Goal: Navigation & Orientation: Find specific page/section

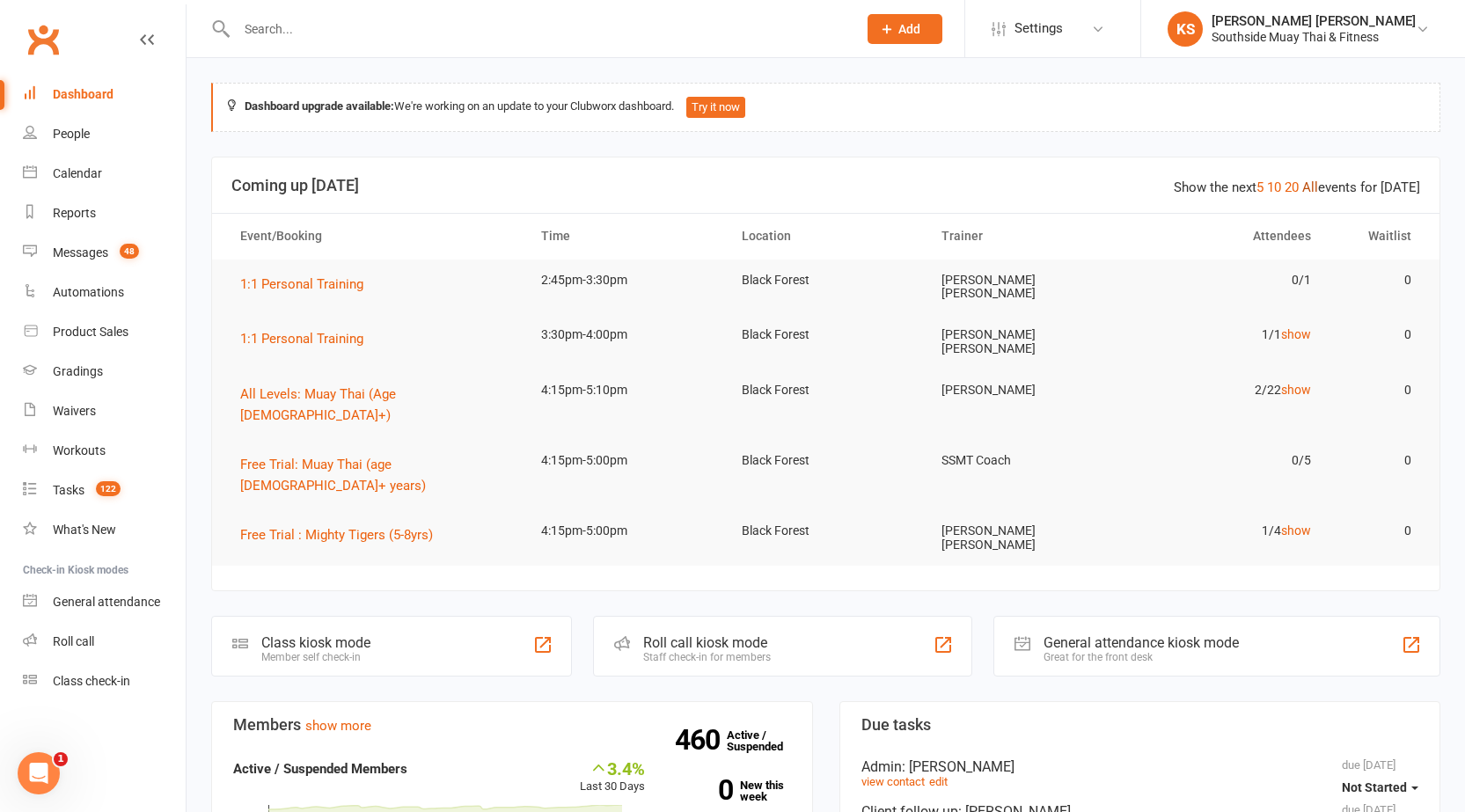
click at [1315, 180] on link "All" at bounding box center [1309, 187] width 16 height 16
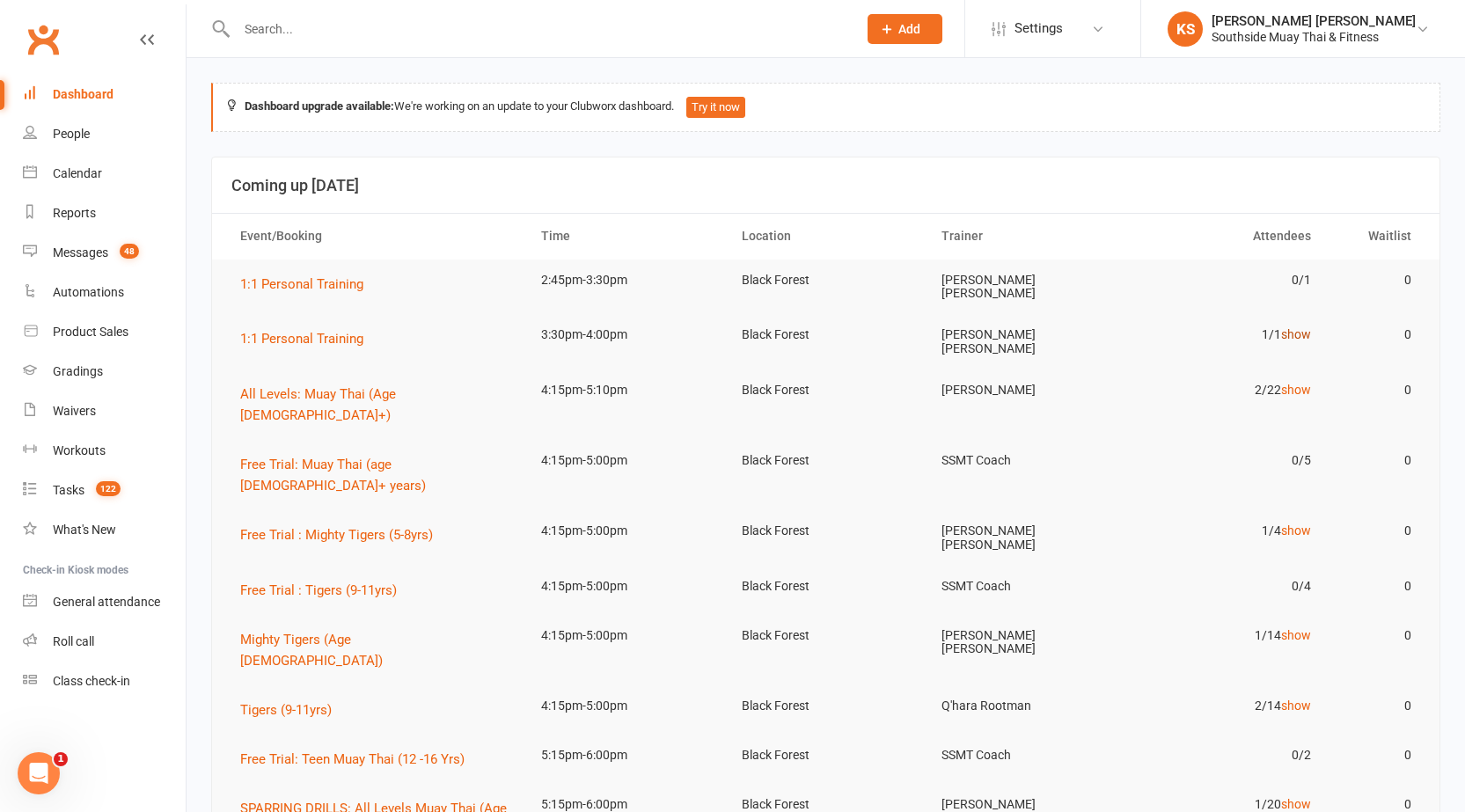
click at [1288, 329] on link "show" at bounding box center [1295, 333] width 30 height 14
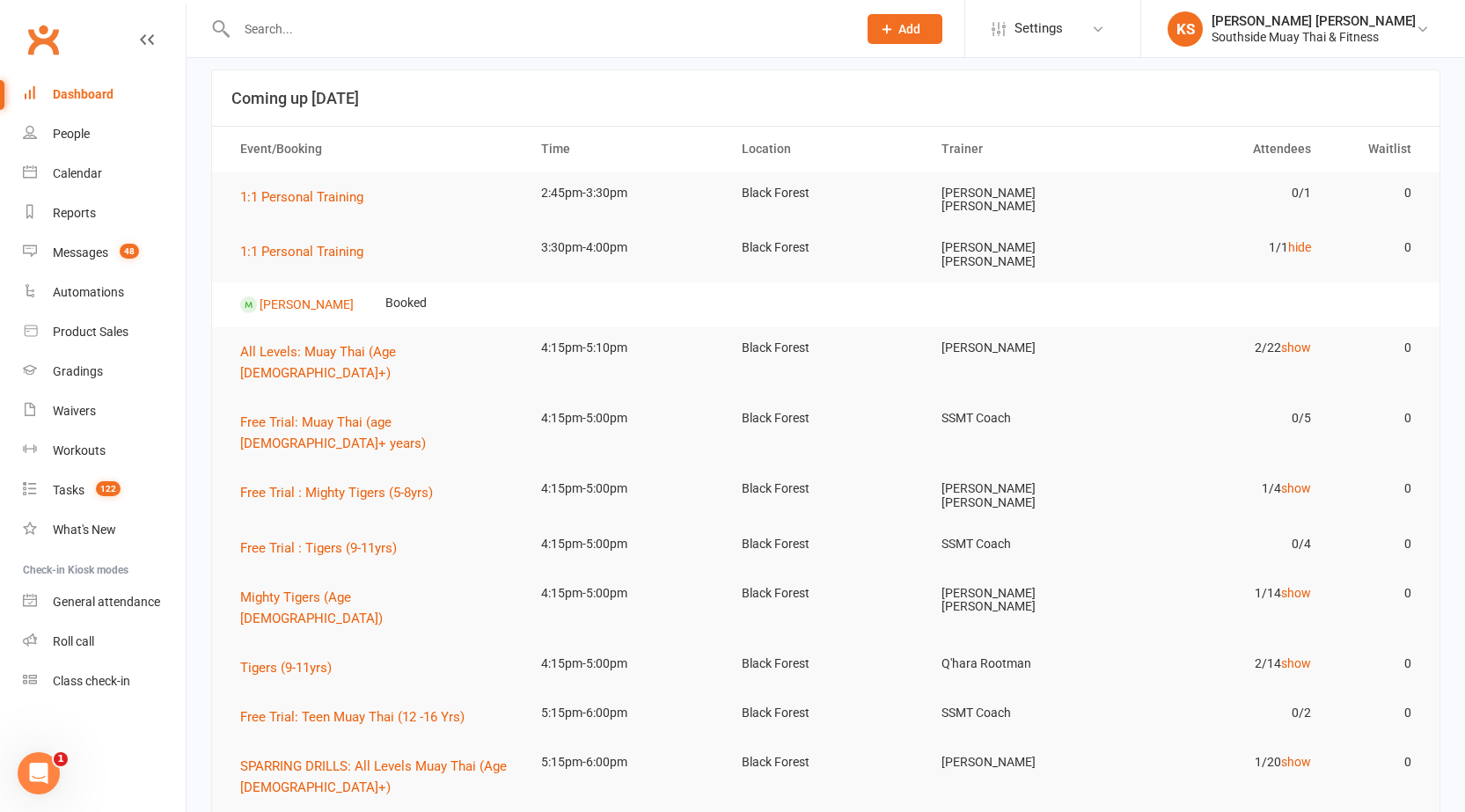
scroll to position [88, 0]
click at [1308, 572] on td "1/14 show" at bounding box center [1226, 592] width 200 height 41
click at [1288, 480] on link "show" at bounding box center [1295, 487] width 30 height 14
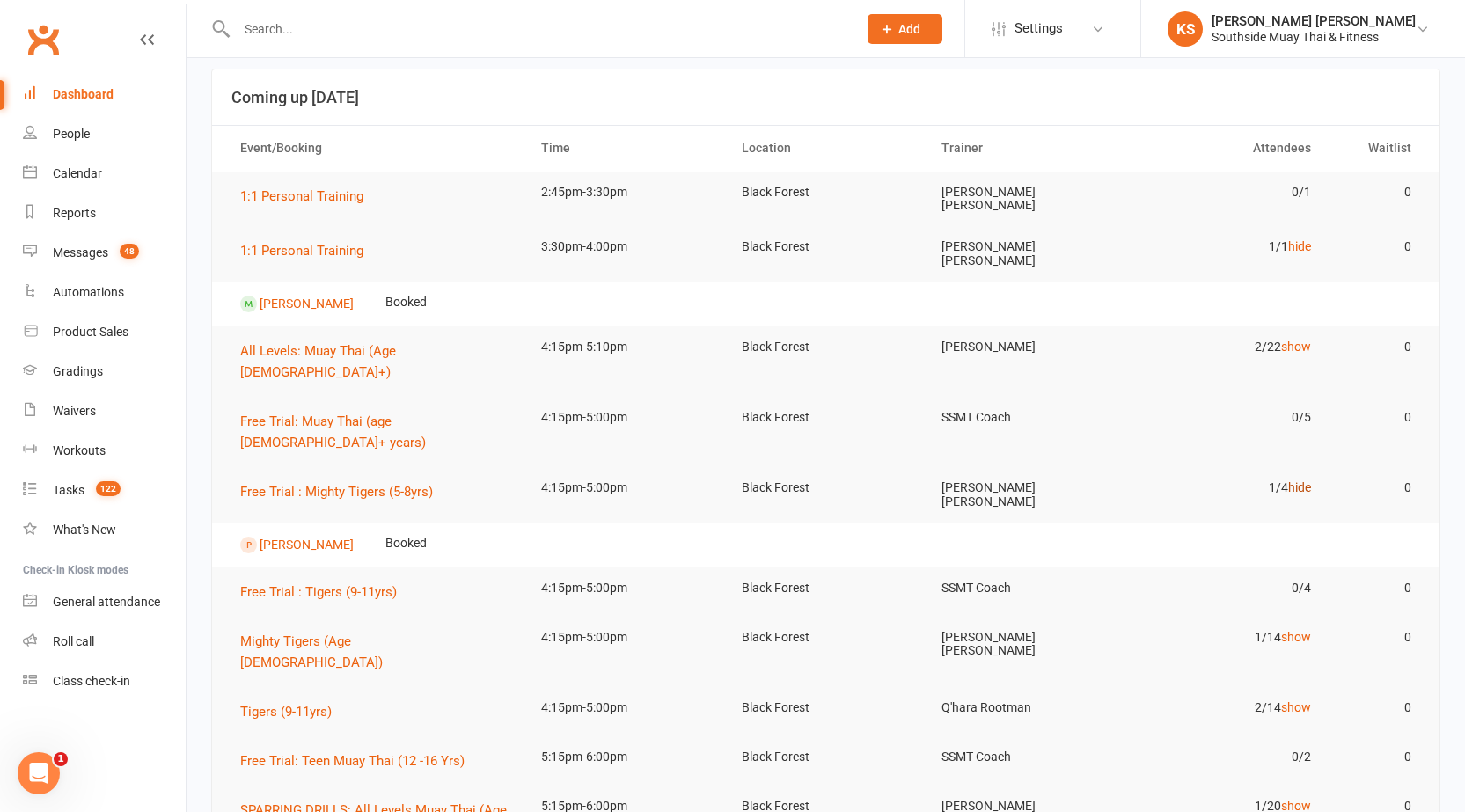
click at [1295, 480] on link "hide" at bounding box center [1299, 487] width 23 height 14
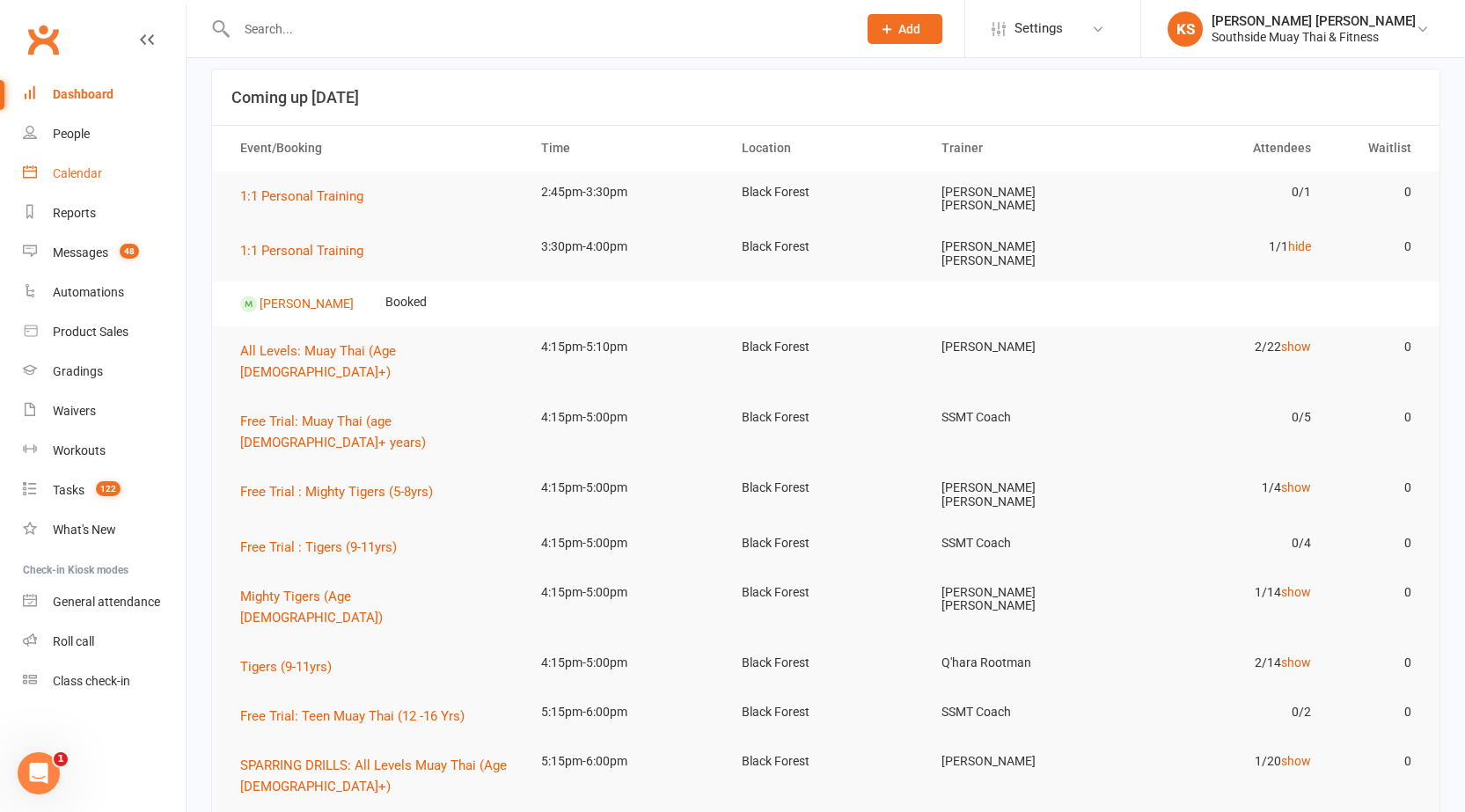
click at [78, 169] on div "Calendar" at bounding box center [77, 173] width 49 height 14
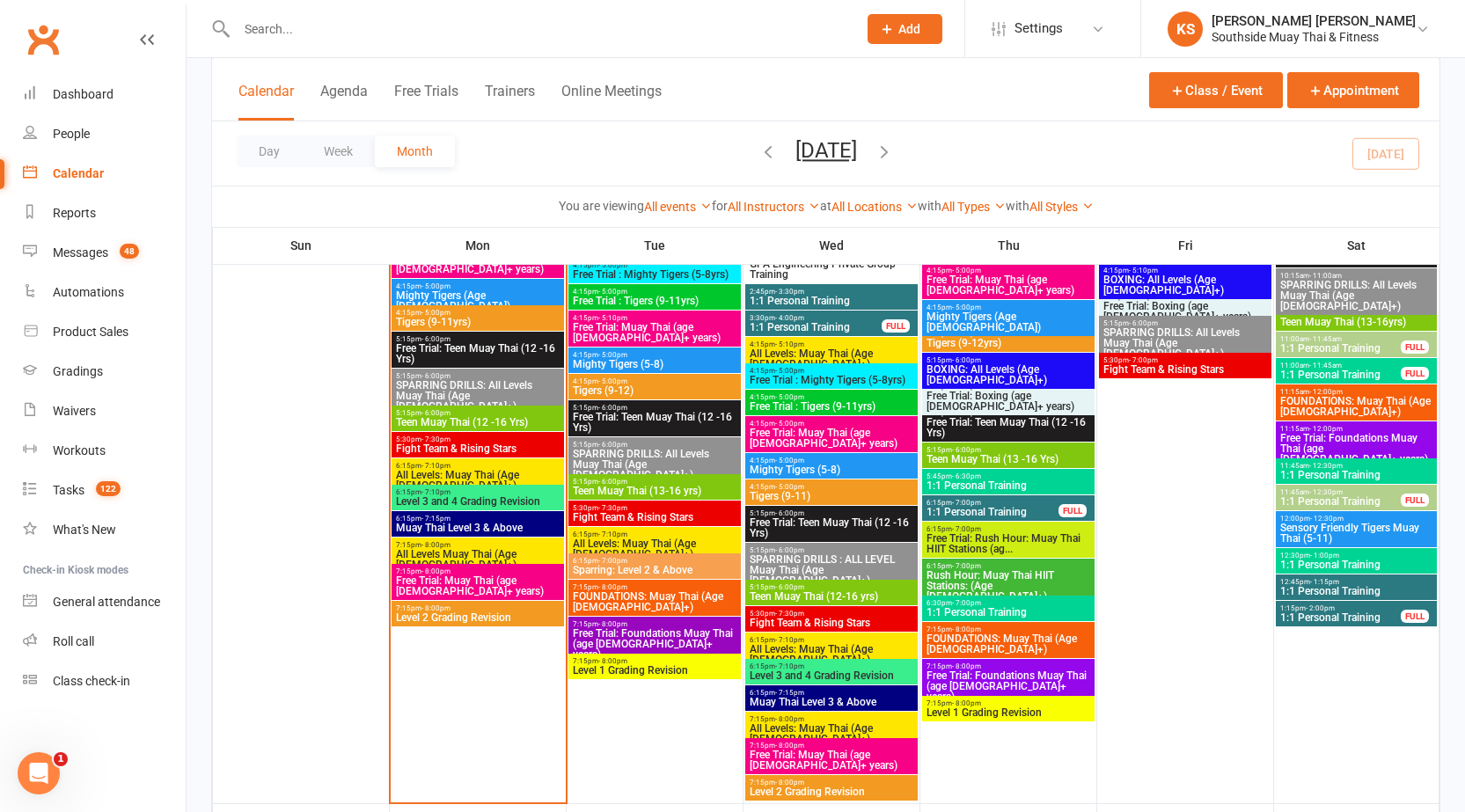
scroll to position [2023, 0]
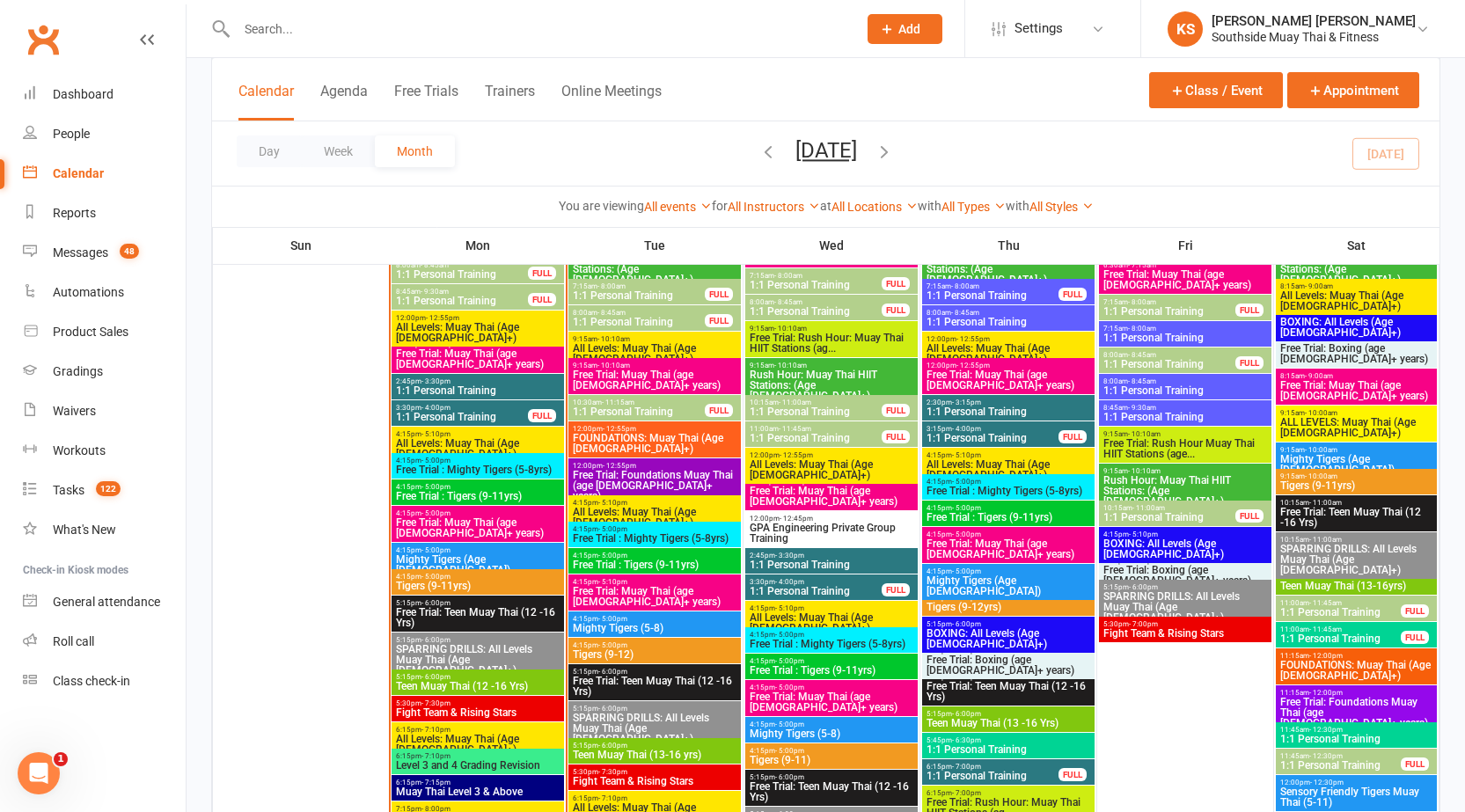
click at [800, 578] on span "- 4:00pm" at bounding box center [789, 582] width 29 height 8
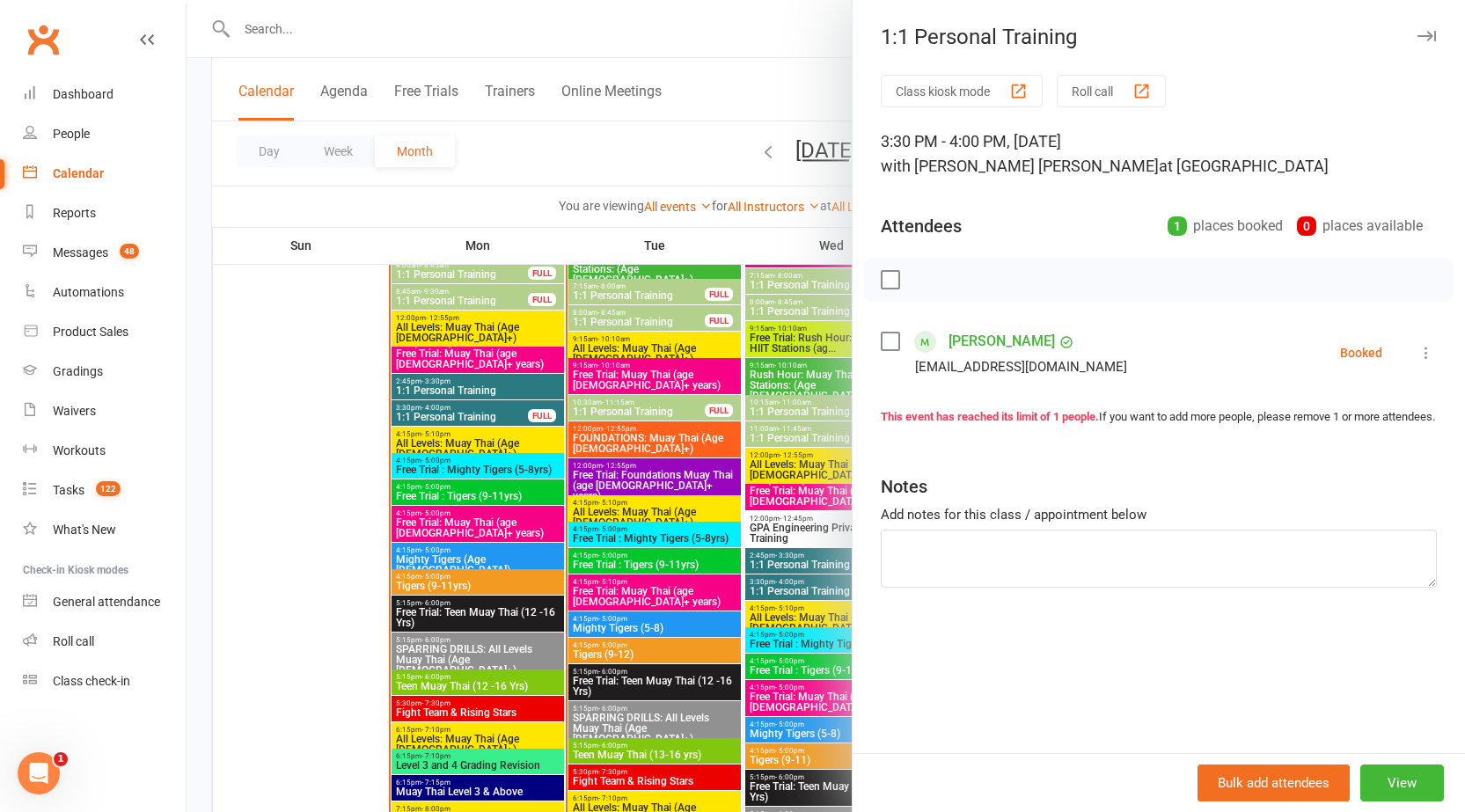
click at [796, 587] on div at bounding box center [825, 406] width 1279 height 812
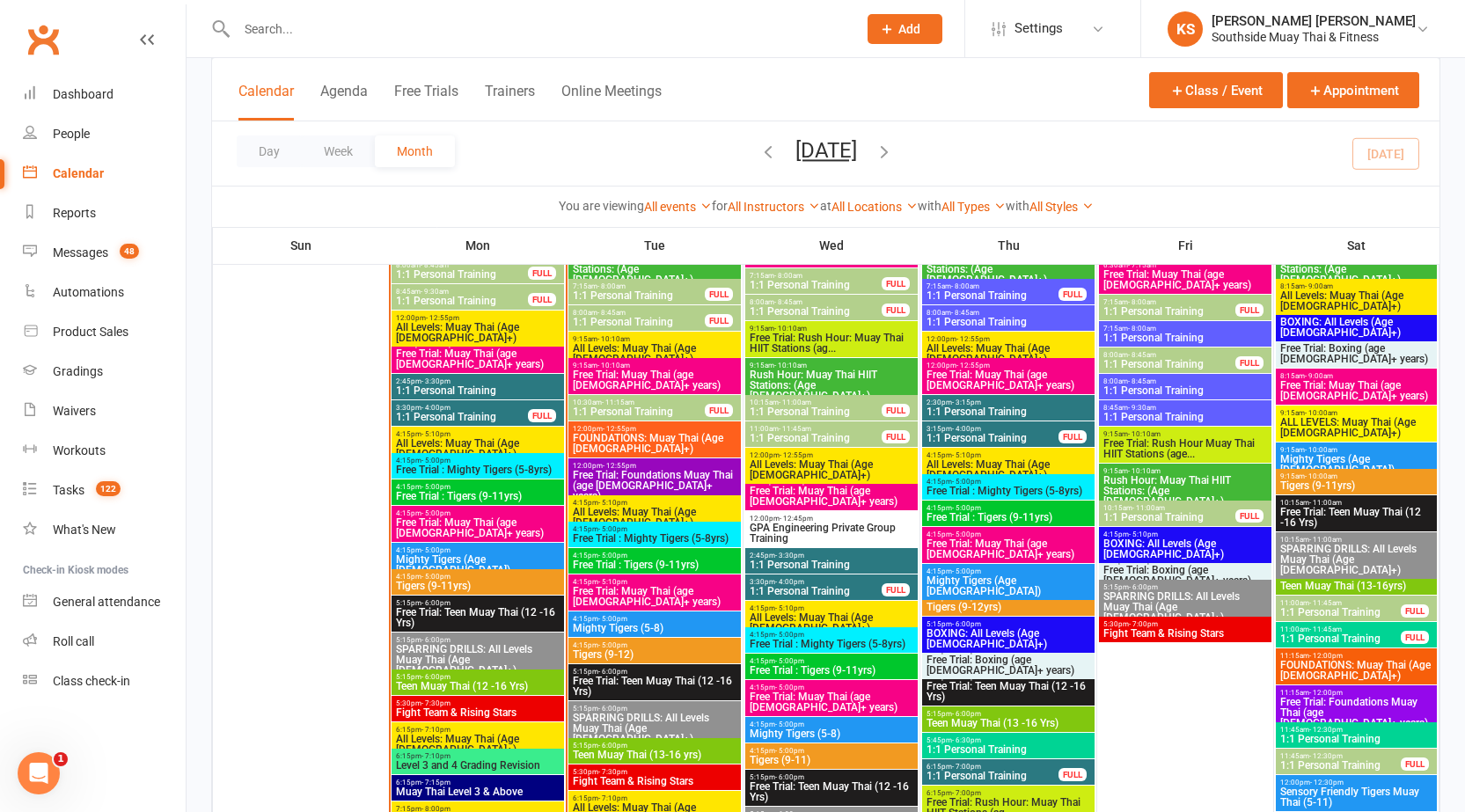
scroll to position [2199, 0]
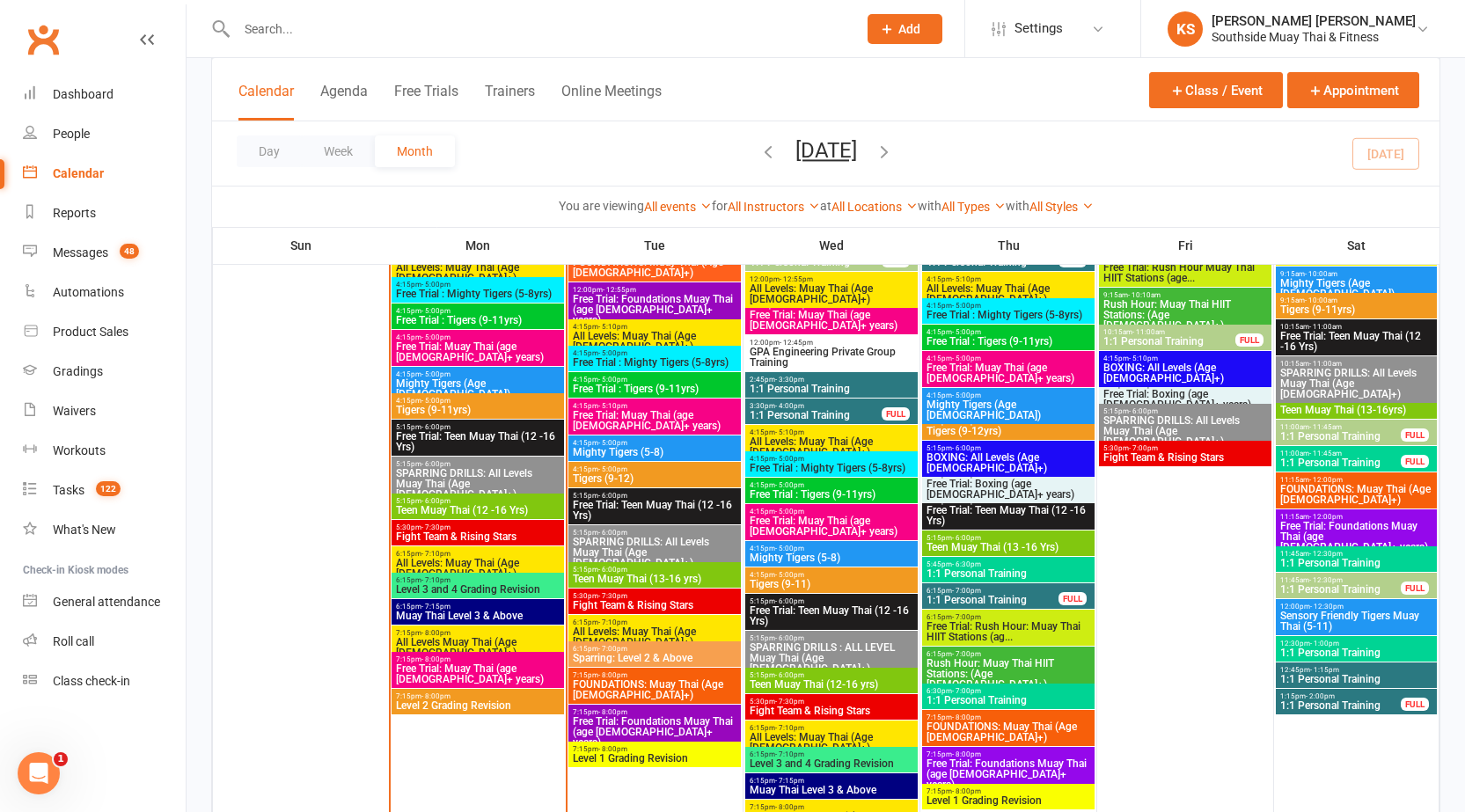
click at [988, 602] on span "1:1 Personal Training" at bounding box center [993, 600] width 134 height 10
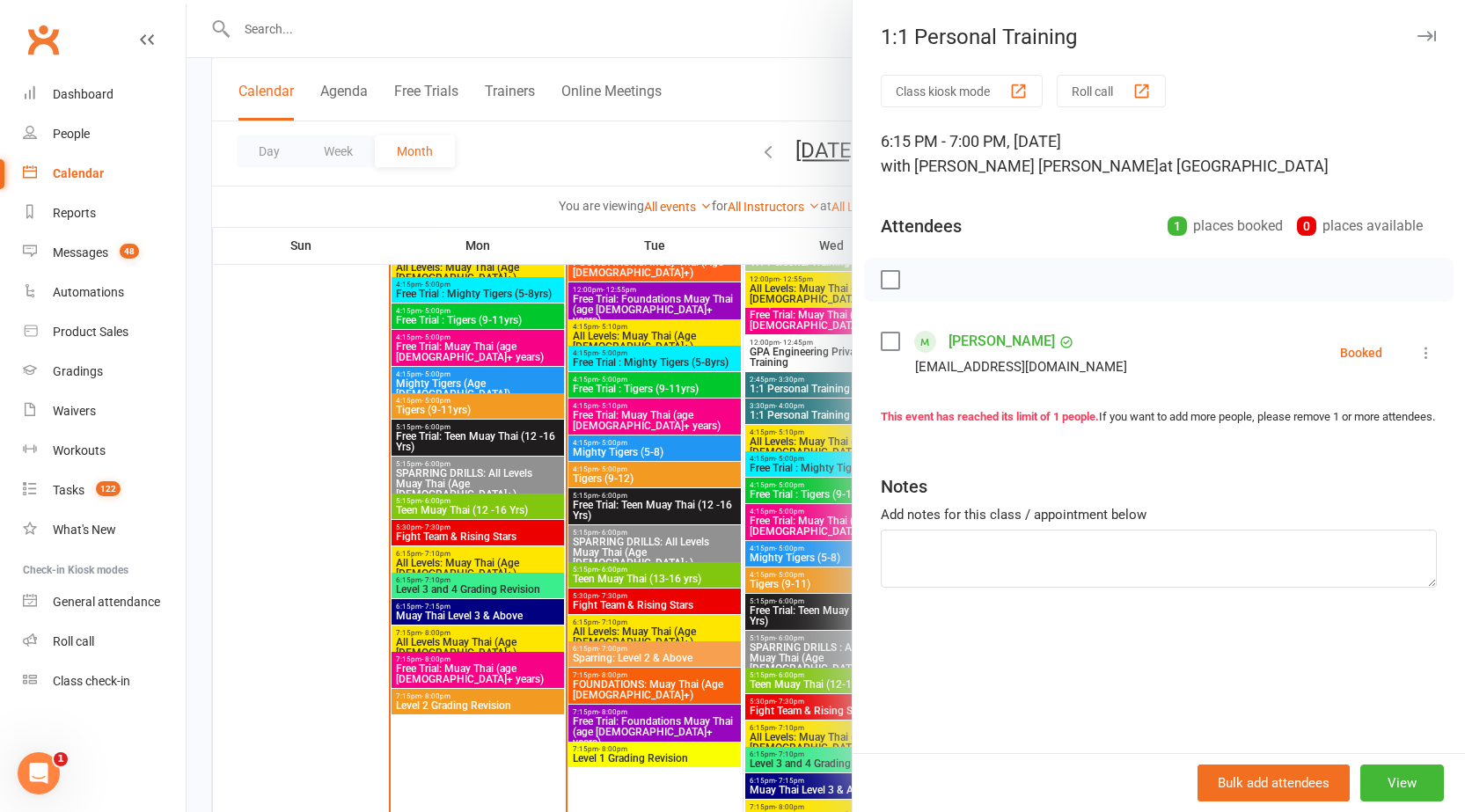
click at [703, 548] on div at bounding box center [825, 406] width 1279 height 812
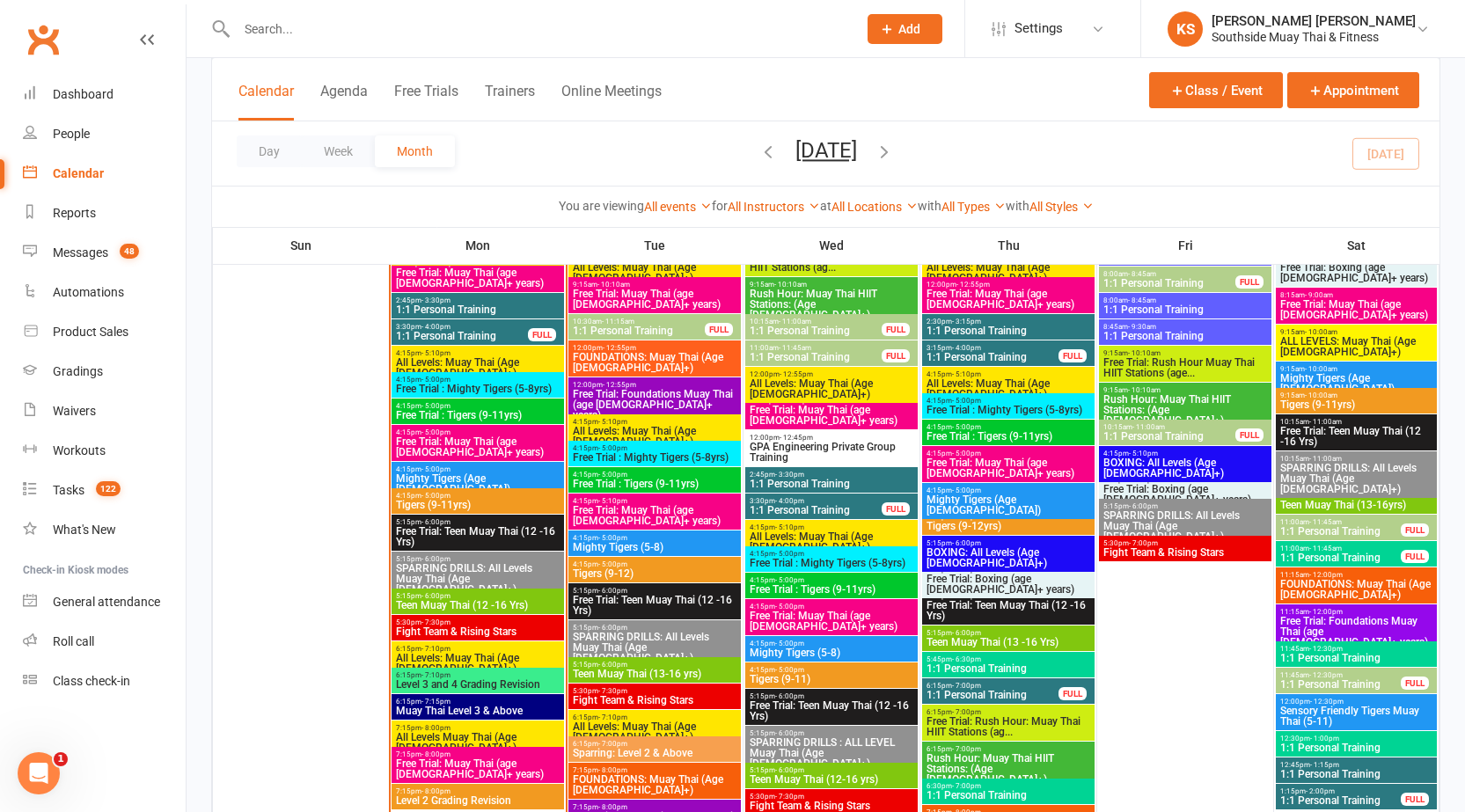
scroll to position [2287, 0]
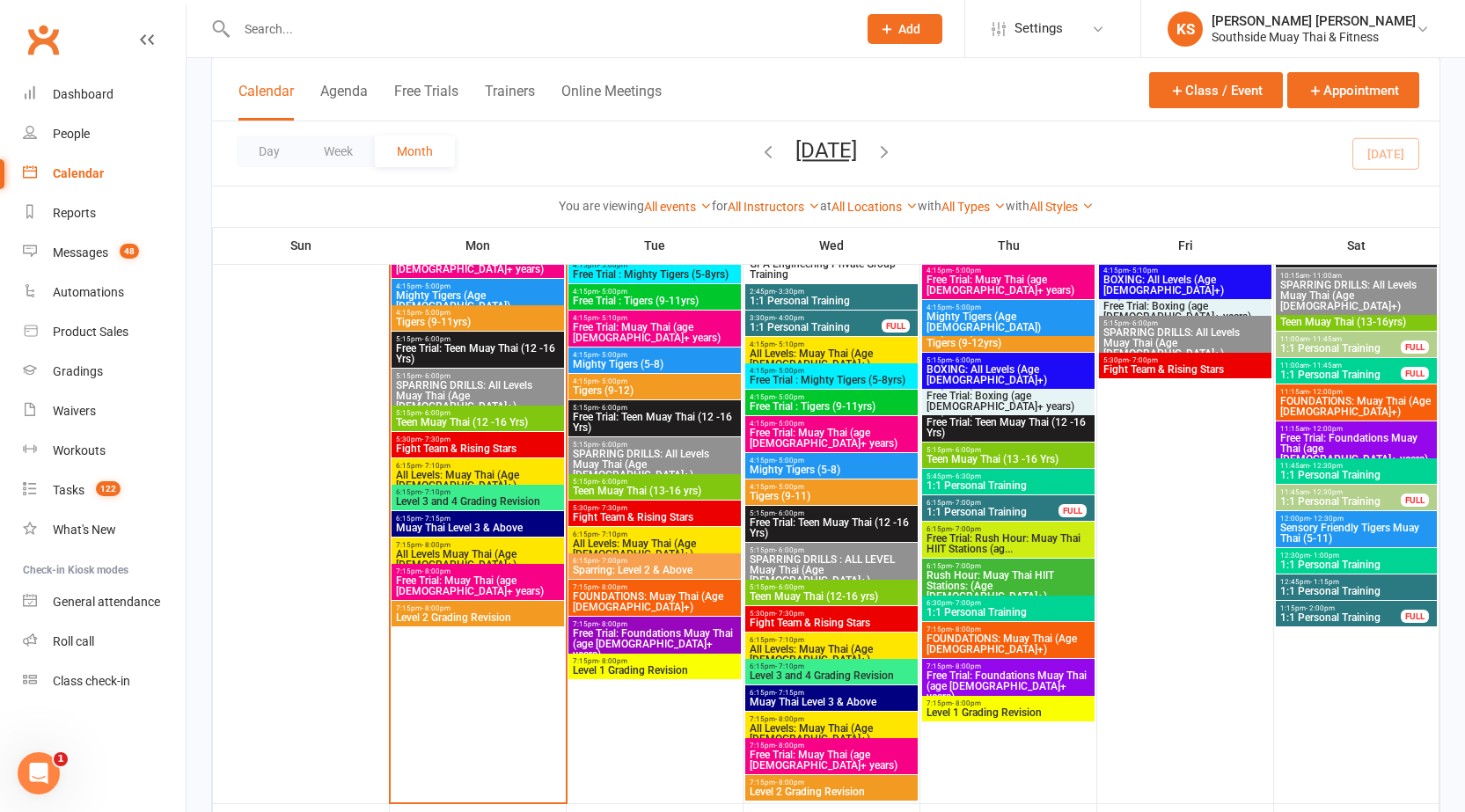
click at [1371, 615] on span "1:1 Personal Training" at bounding box center [1340, 616] width 122 height 10
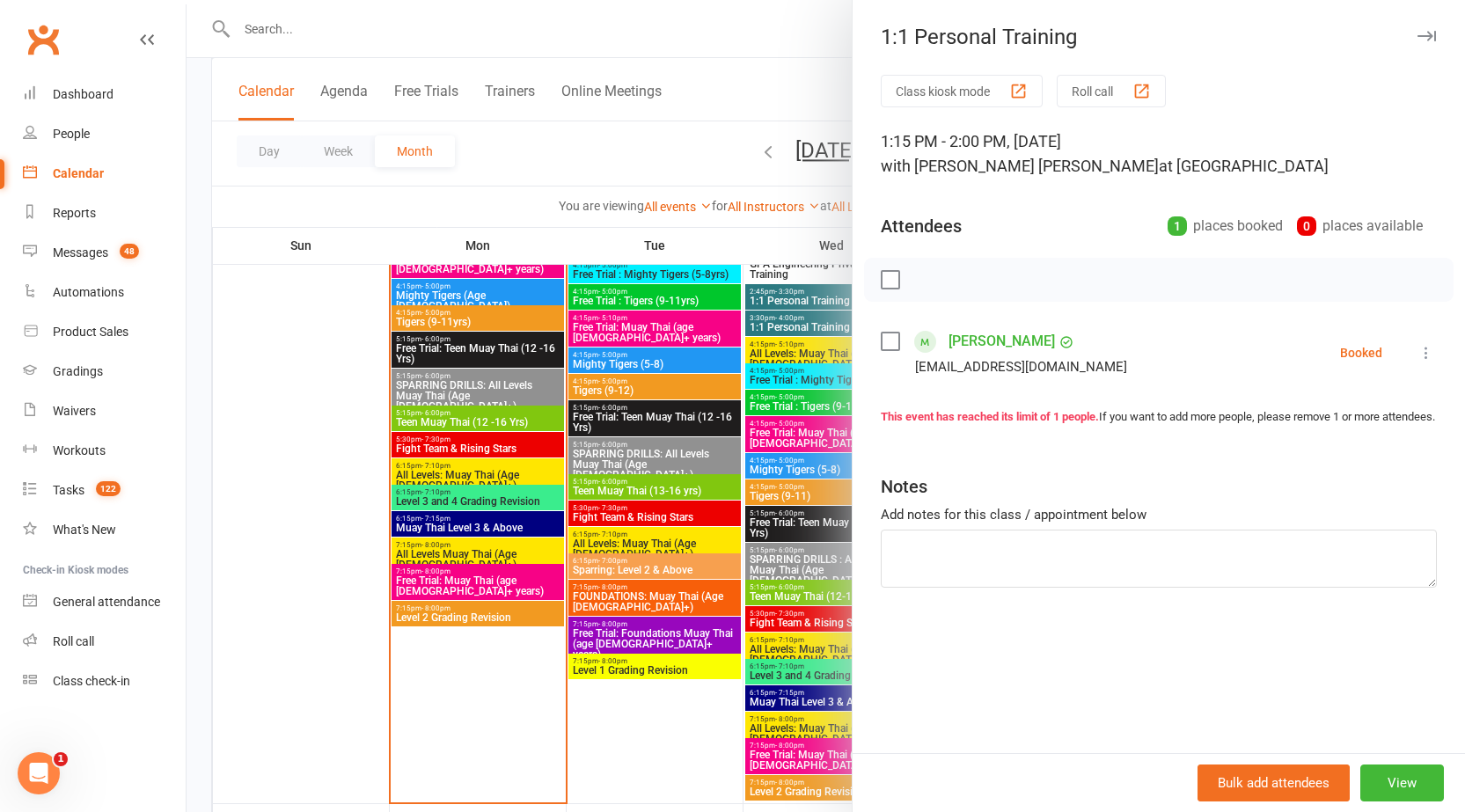
click at [732, 599] on div at bounding box center [825, 406] width 1279 height 812
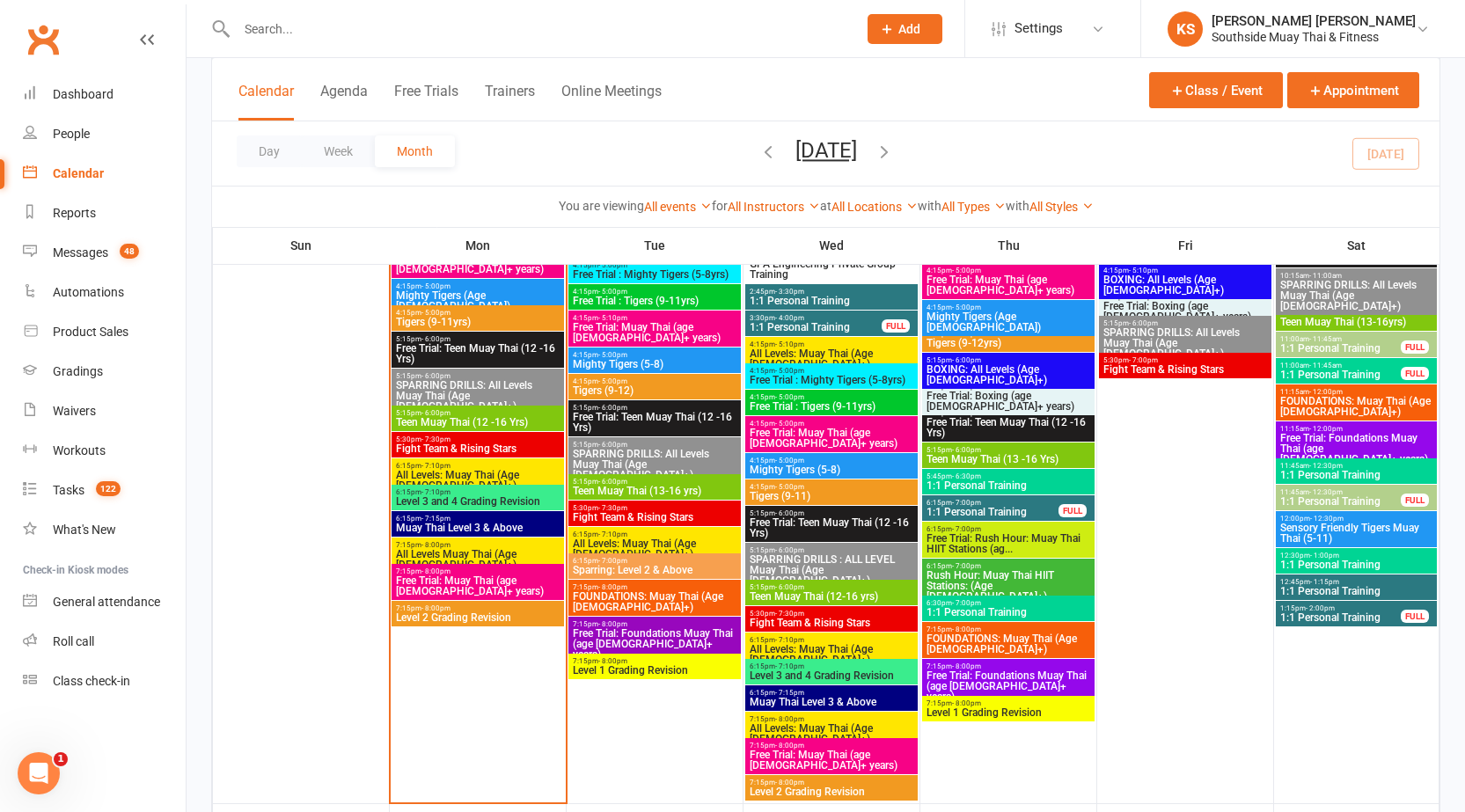
click at [1313, 595] on span "1:1 Personal Training" at bounding box center [1356, 590] width 154 height 10
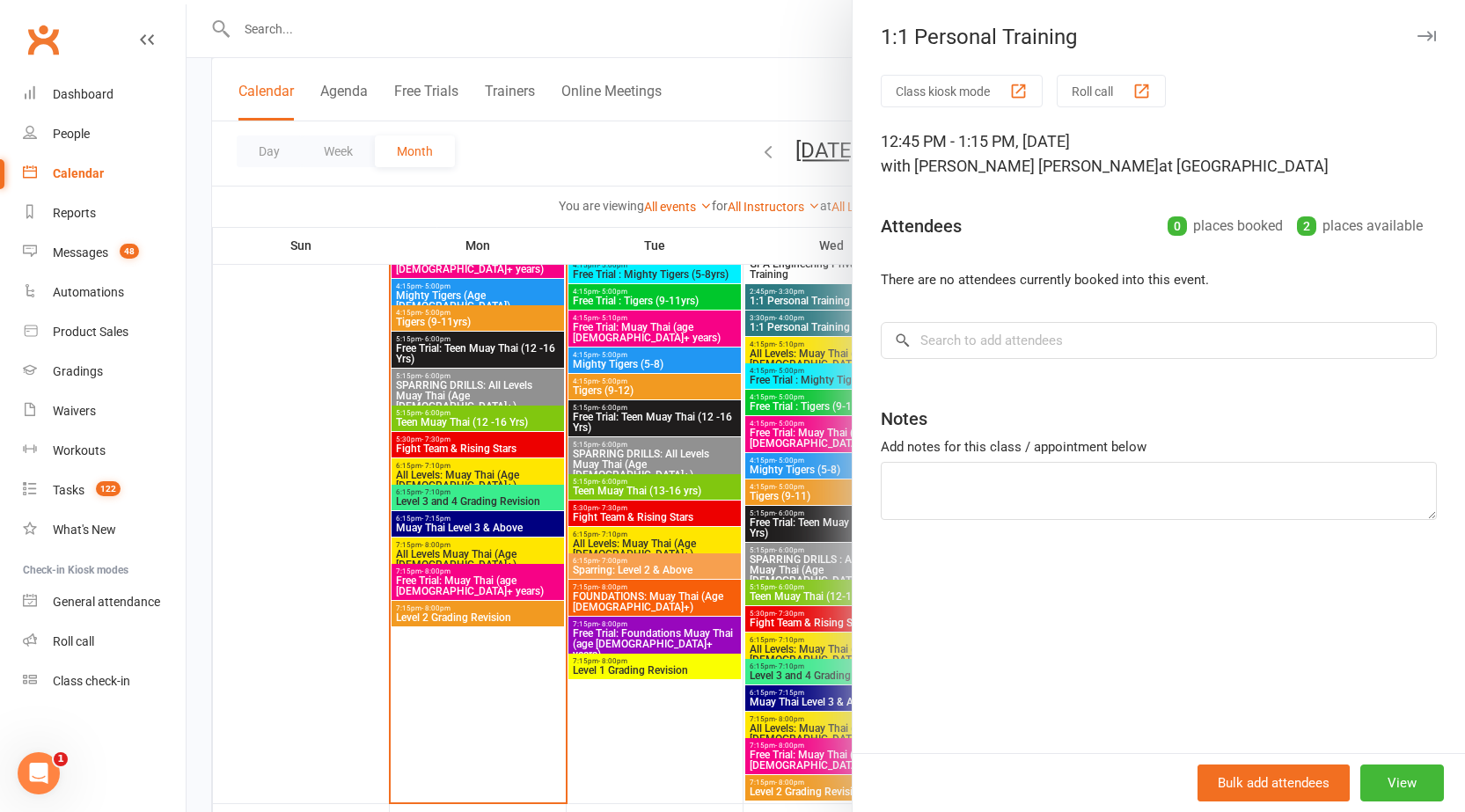
click at [787, 616] on div at bounding box center [825, 406] width 1279 height 812
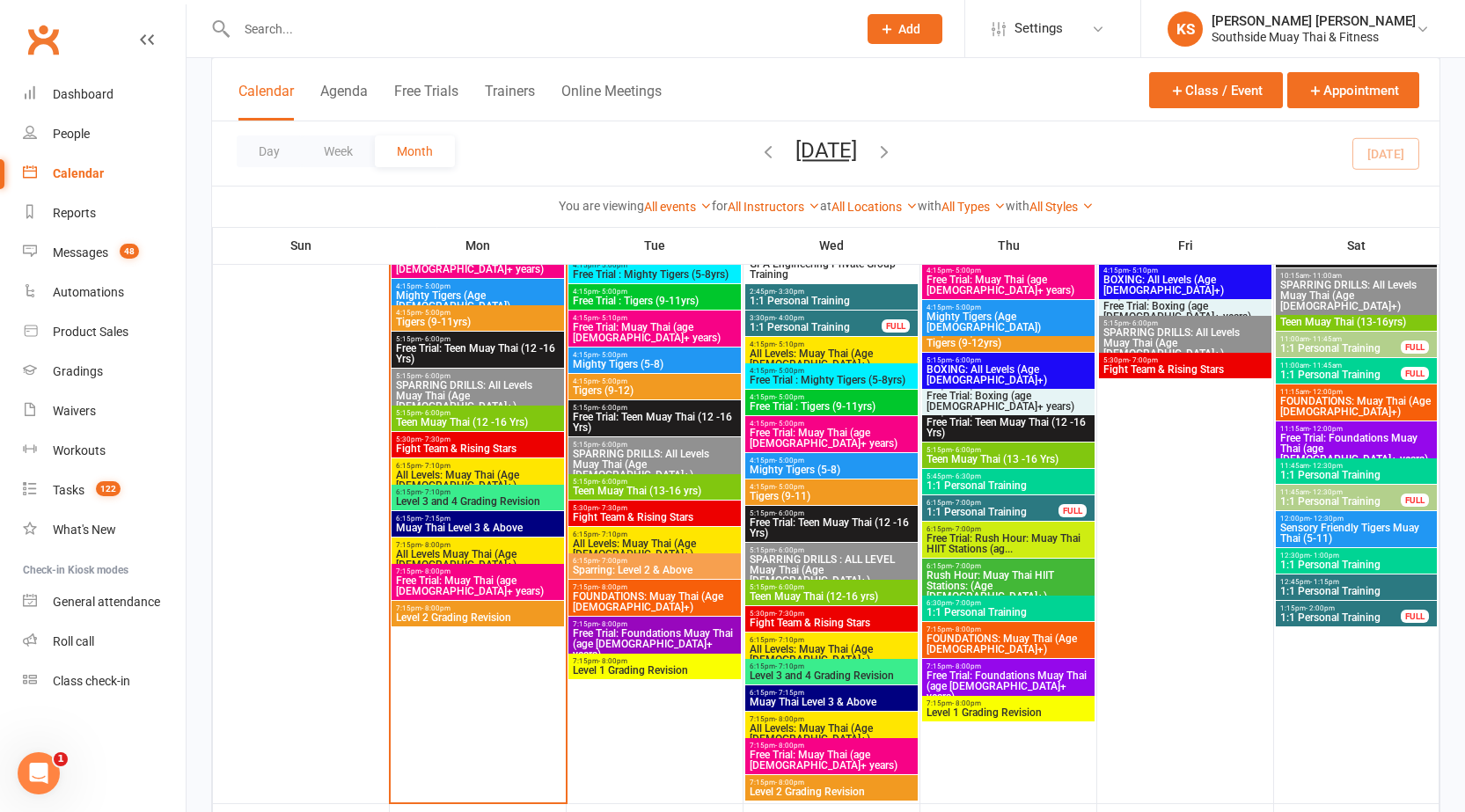
scroll to position [2199, 0]
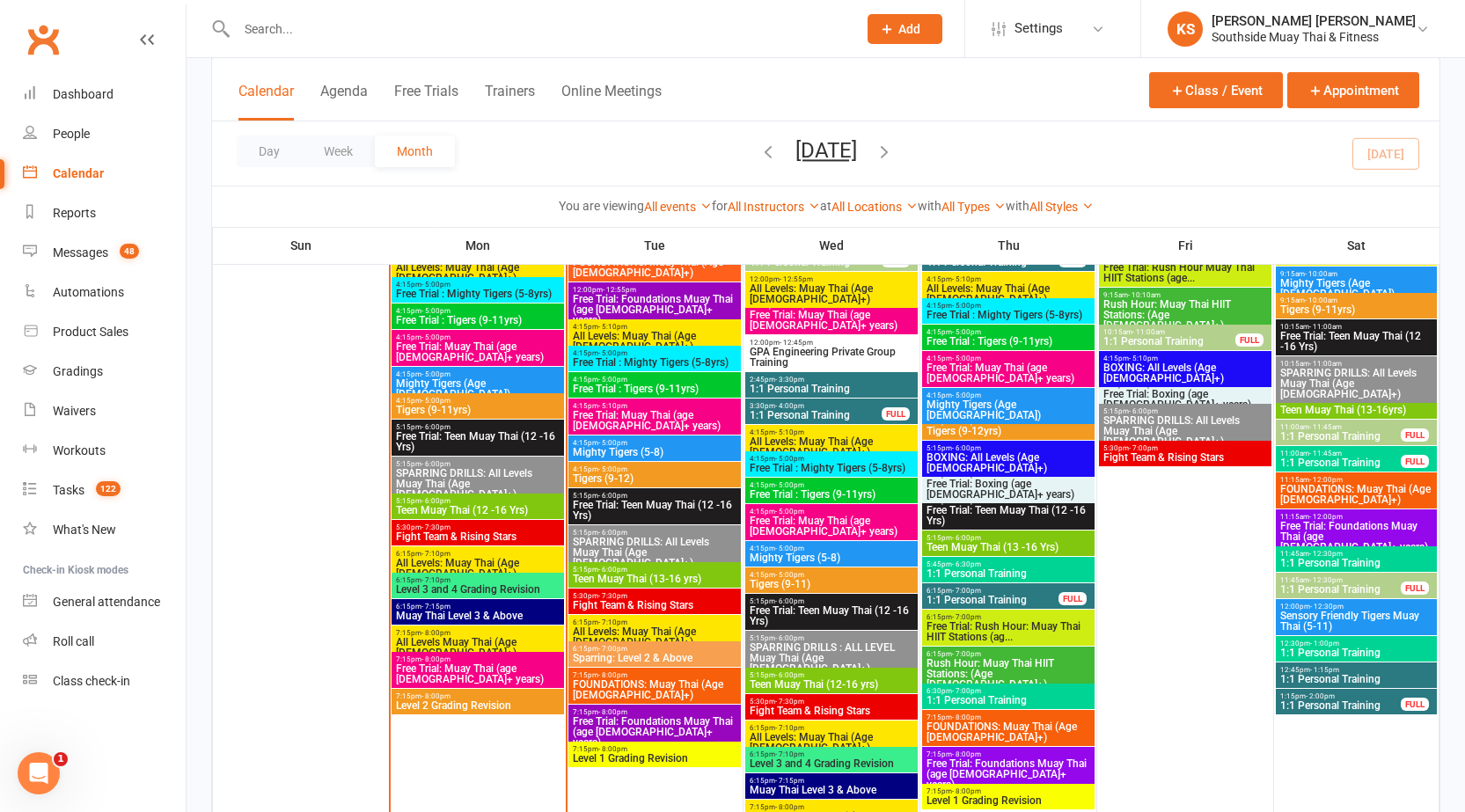
click at [970, 597] on span "1:1 Personal Training" at bounding box center [993, 600] width 134 height 10
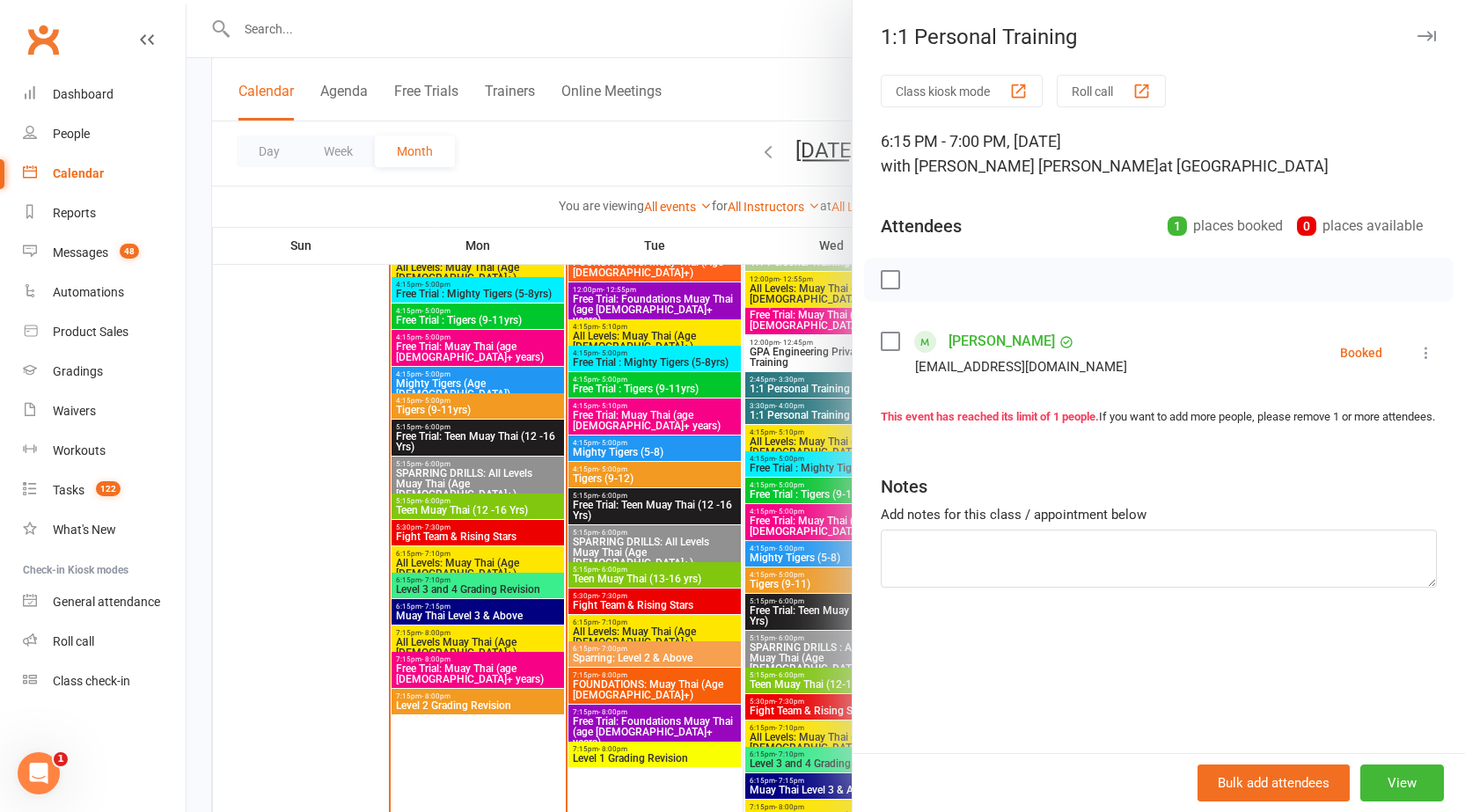
click at [768, 584] on div at bounding box center [825, 406] width 1279 height 812
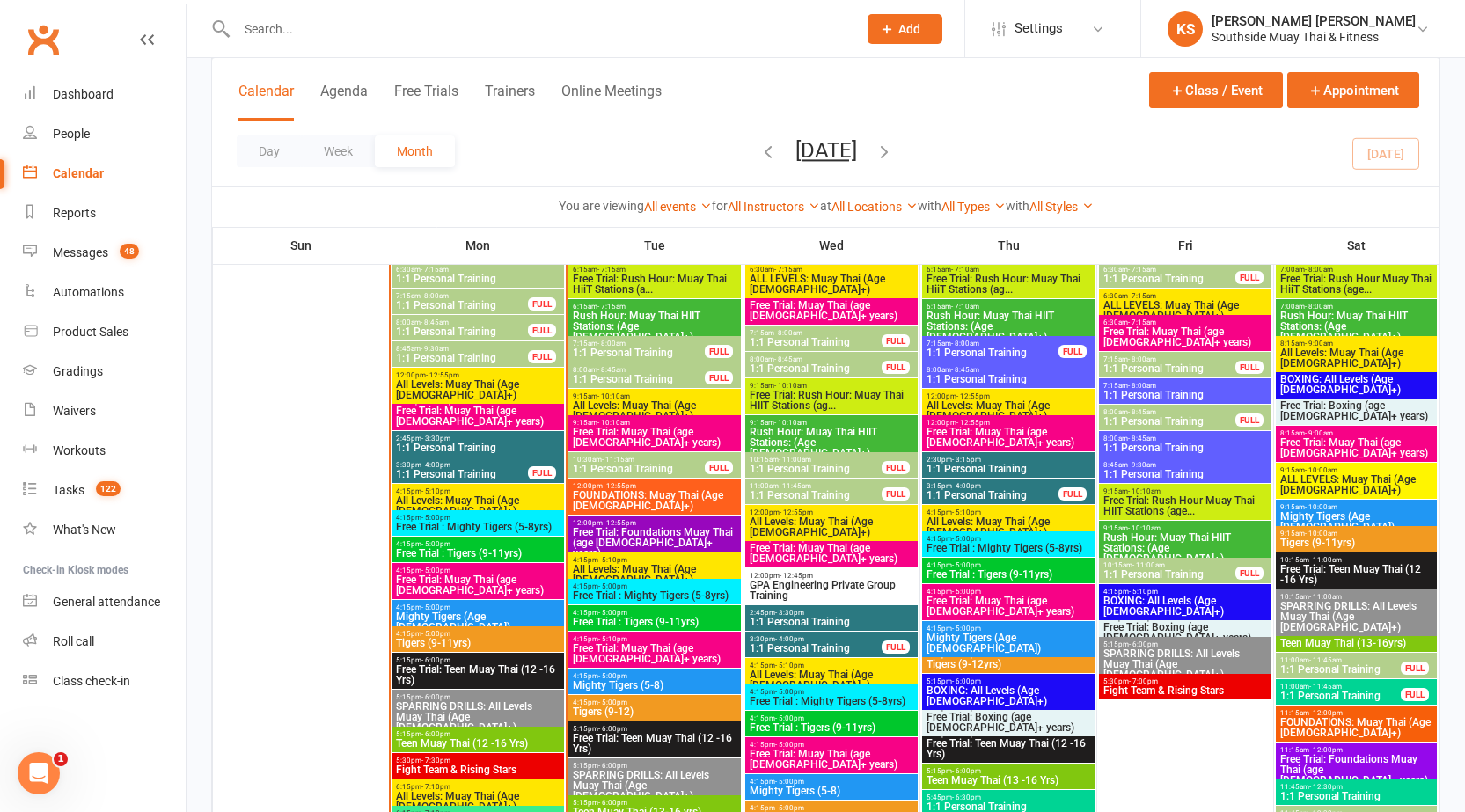
scroll to position [1935, 0]
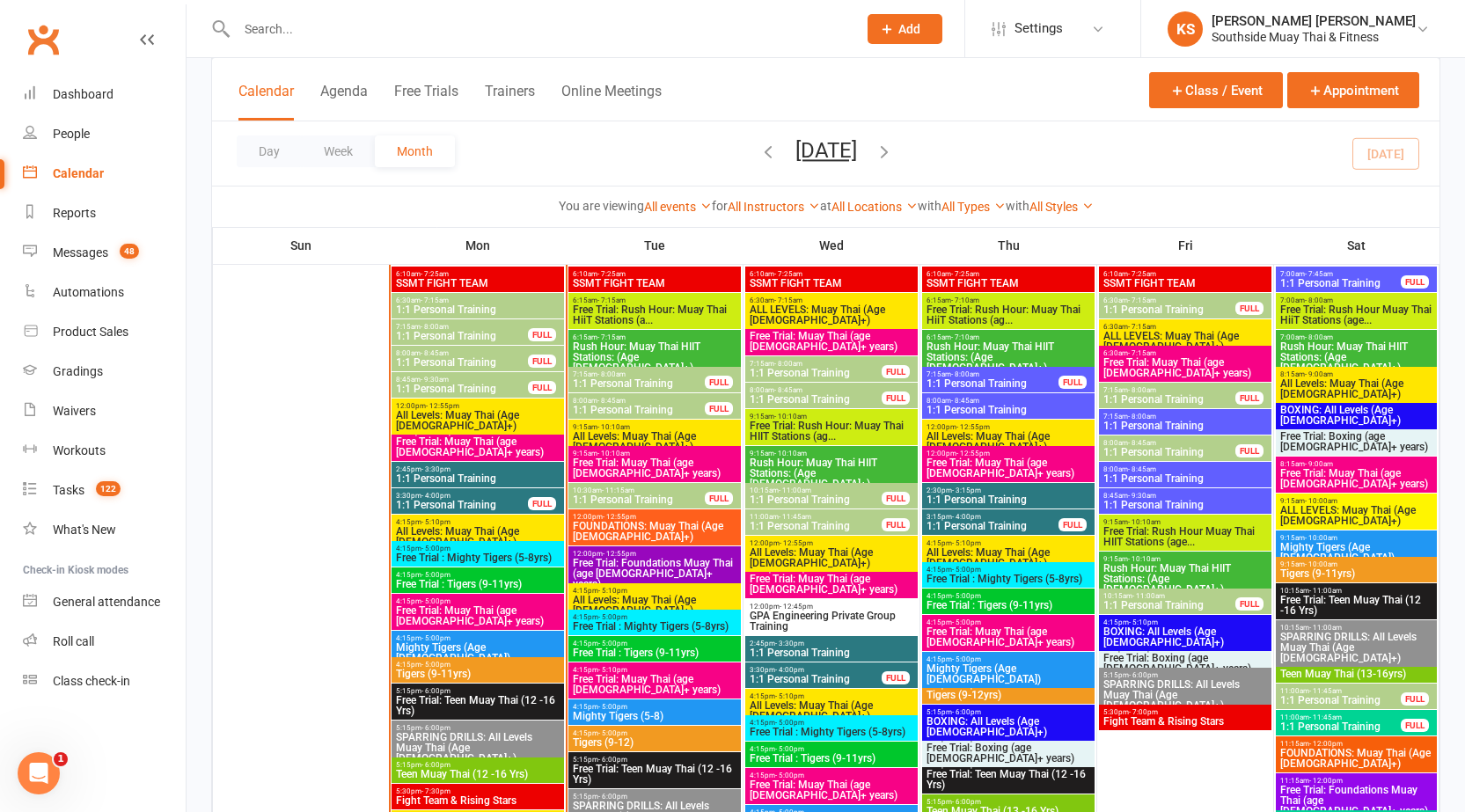
click at [975, 521] on span "1:1 Personal Training" at bounding box center [993, 525] width 134 height 10
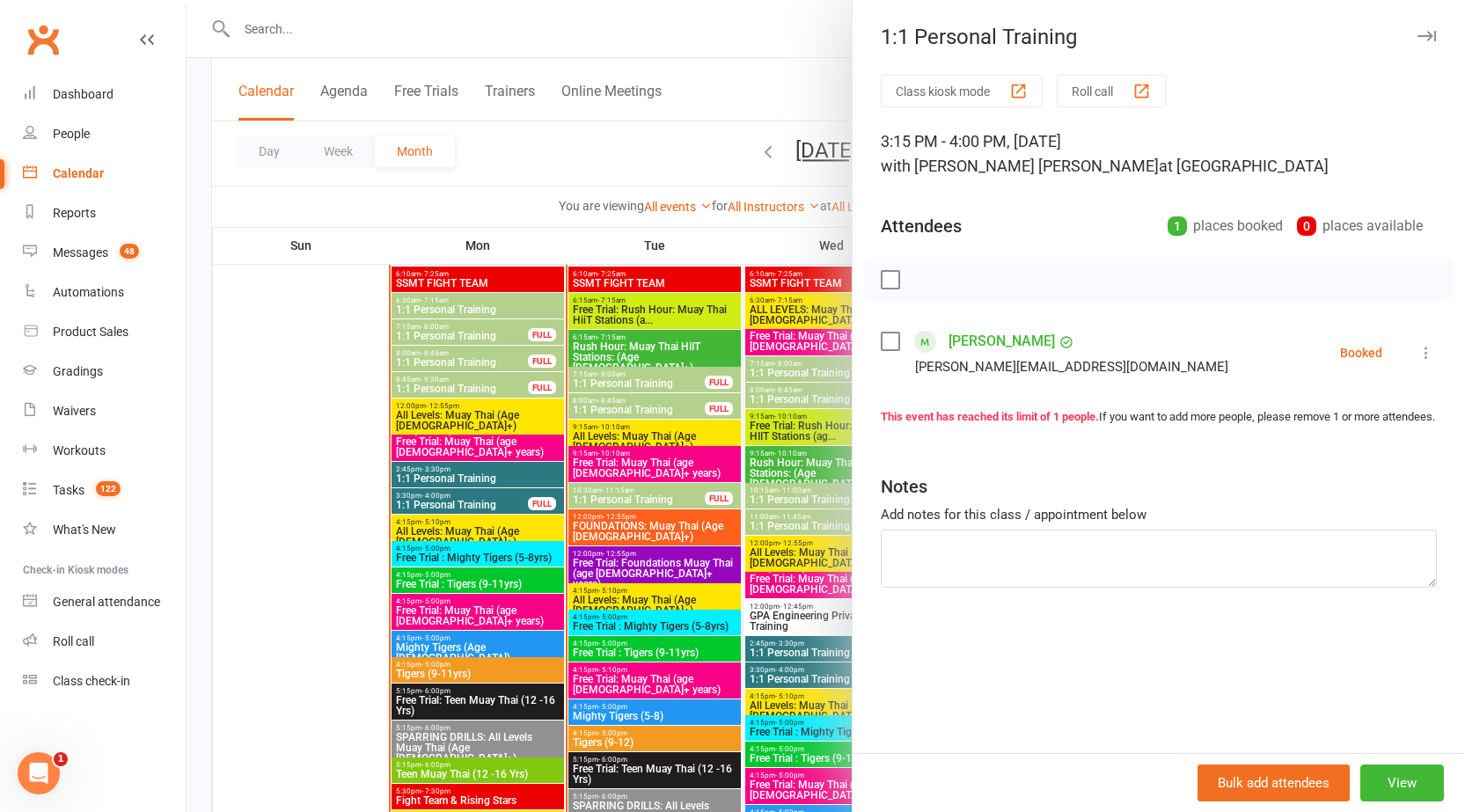
click at [810, 527] on div at bounding box center [825, 406] width 1279 height 812
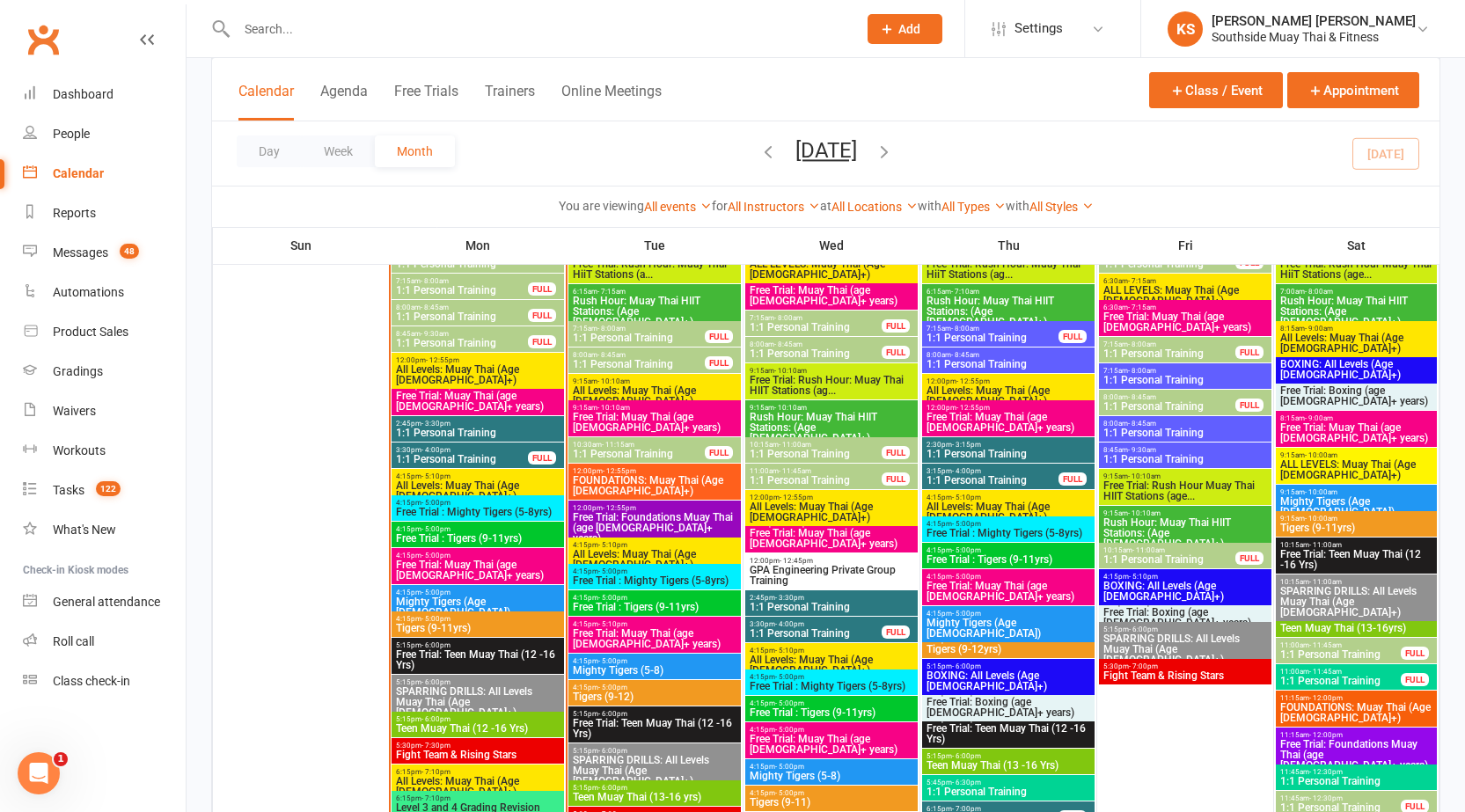
scroll to position [2023, 0]
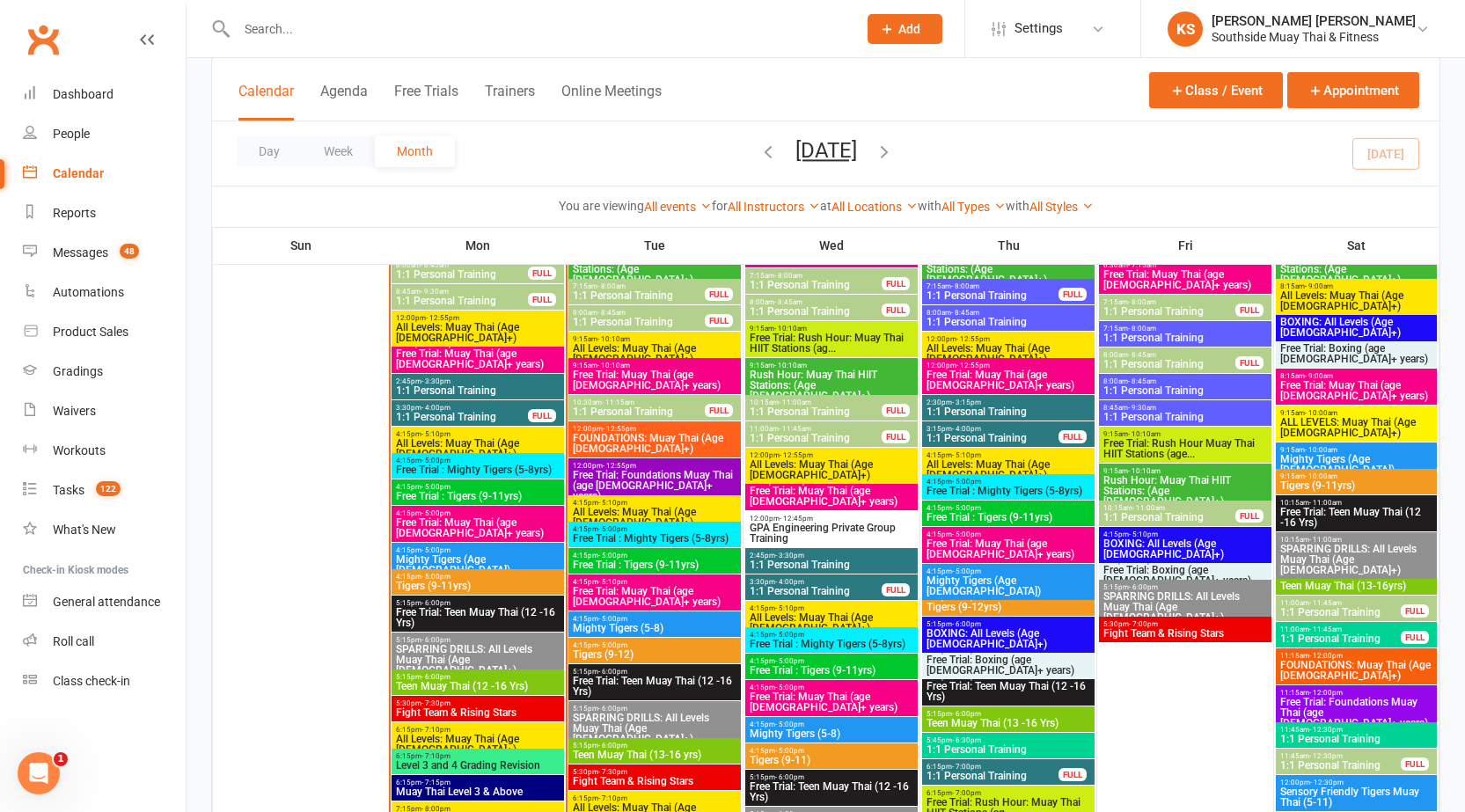
click at [789, 588] on span "1:1 Personal Training" at bounding box center [816, 590] width 134 height 10
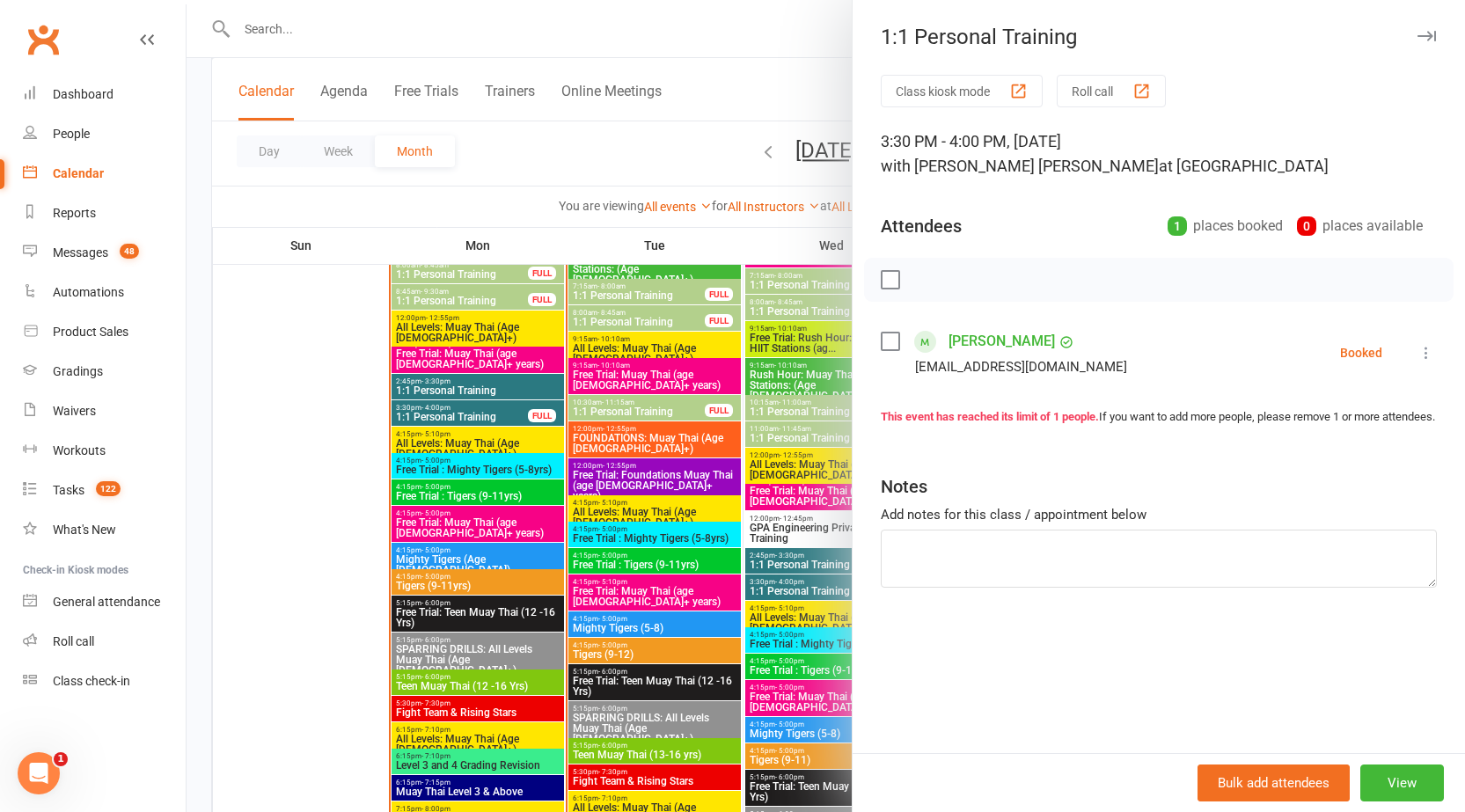
click at [644, 575] on div at bounding box center [825, 406] width 1279 height 812
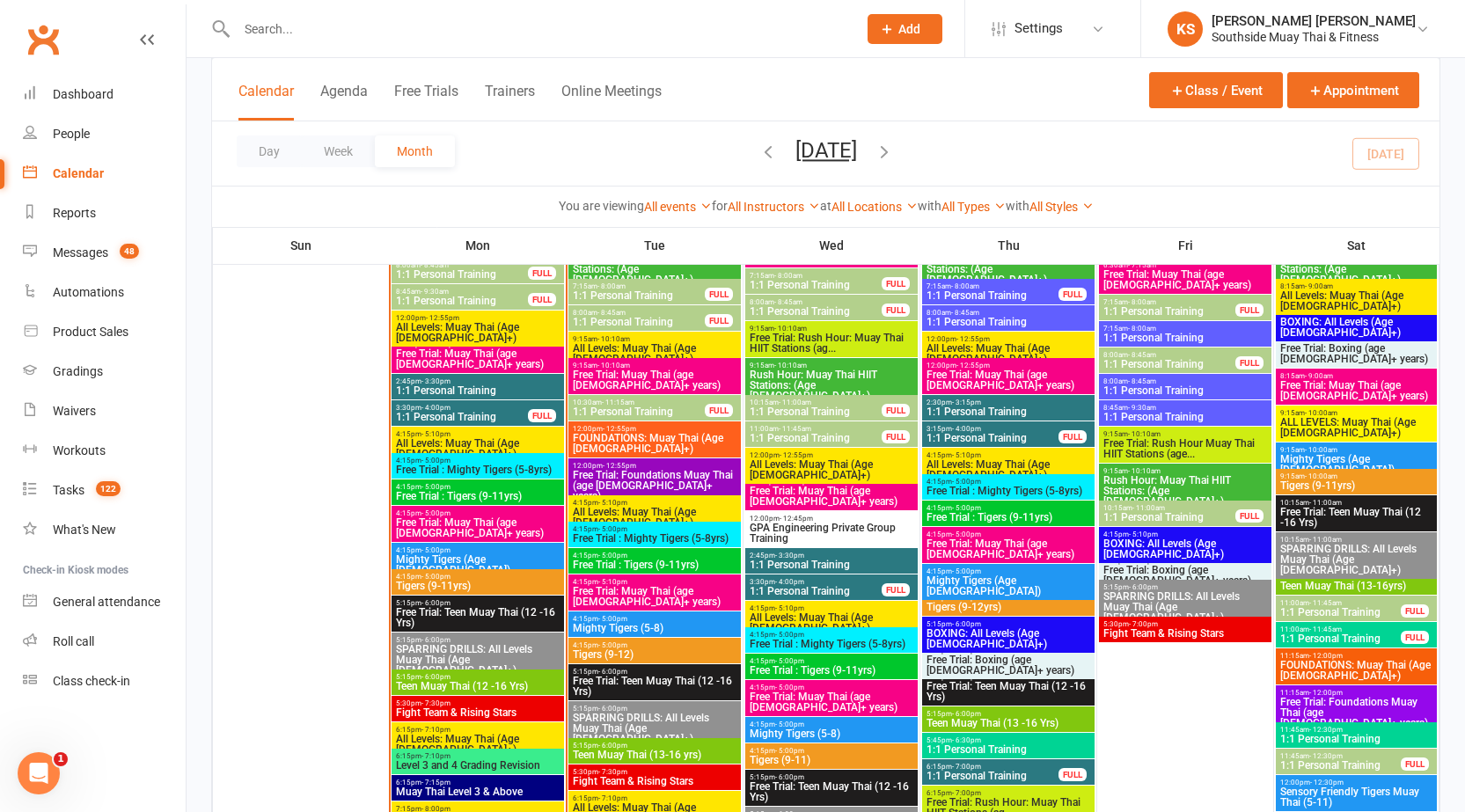
click at [465, 404] on span "3:30pm - 4:00pm" at bounding box center [462, 408] width 134 height 8
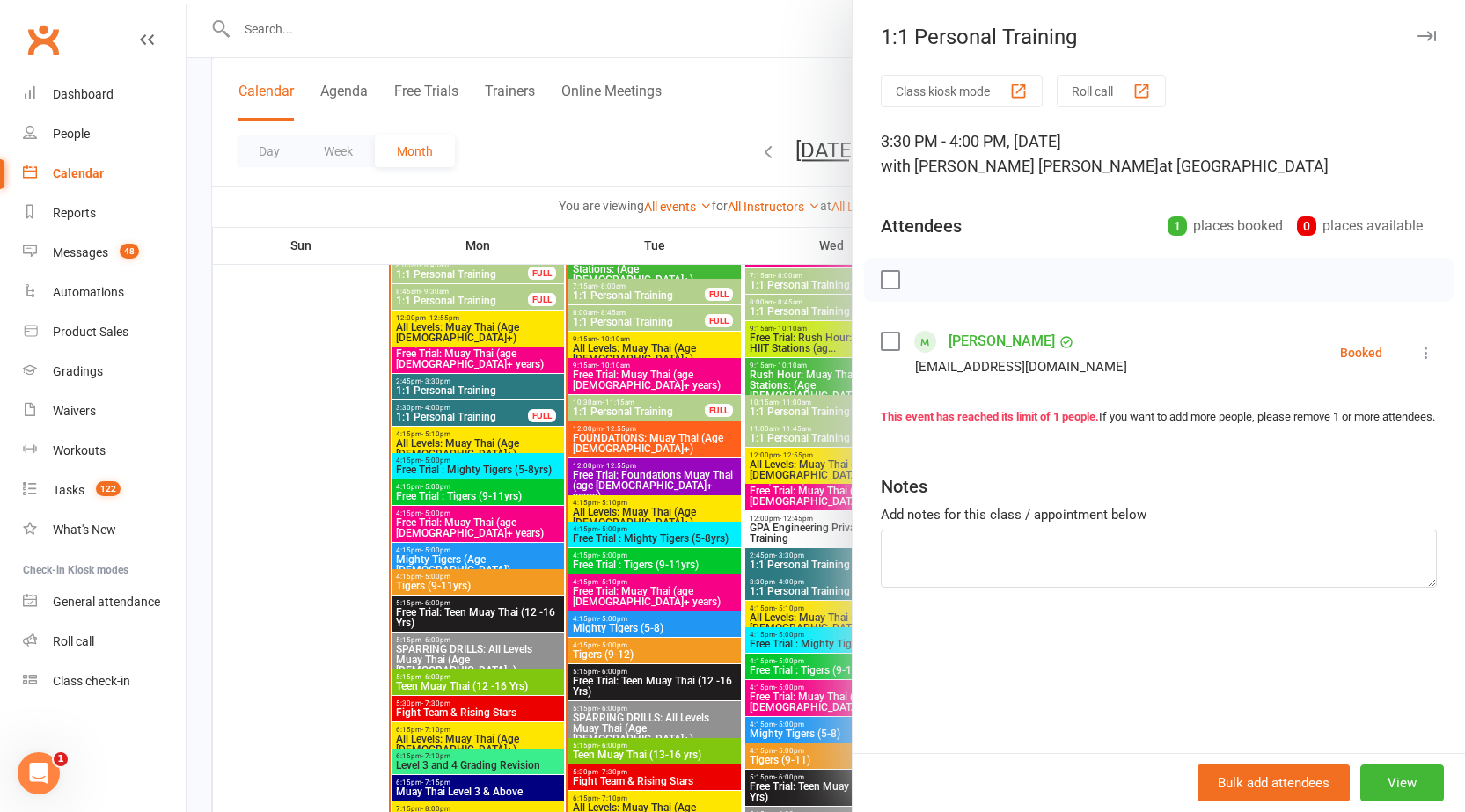
click at [456, 409] on div at bounding box center [825, 406] width 1279 height 812
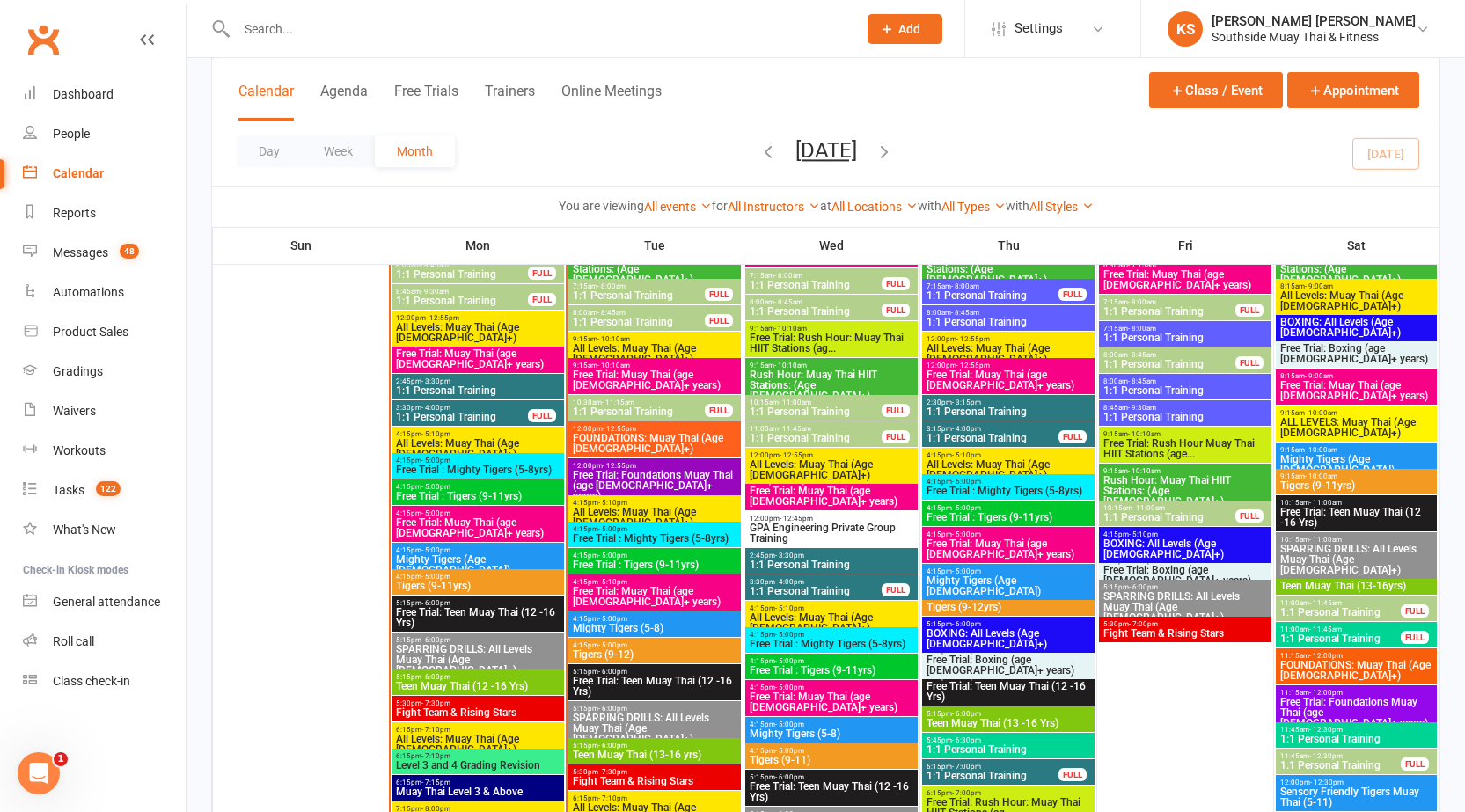
click at [465, 412] on span "1:1 Personal Training" at bounding box center [462, 416] width 134 height 10
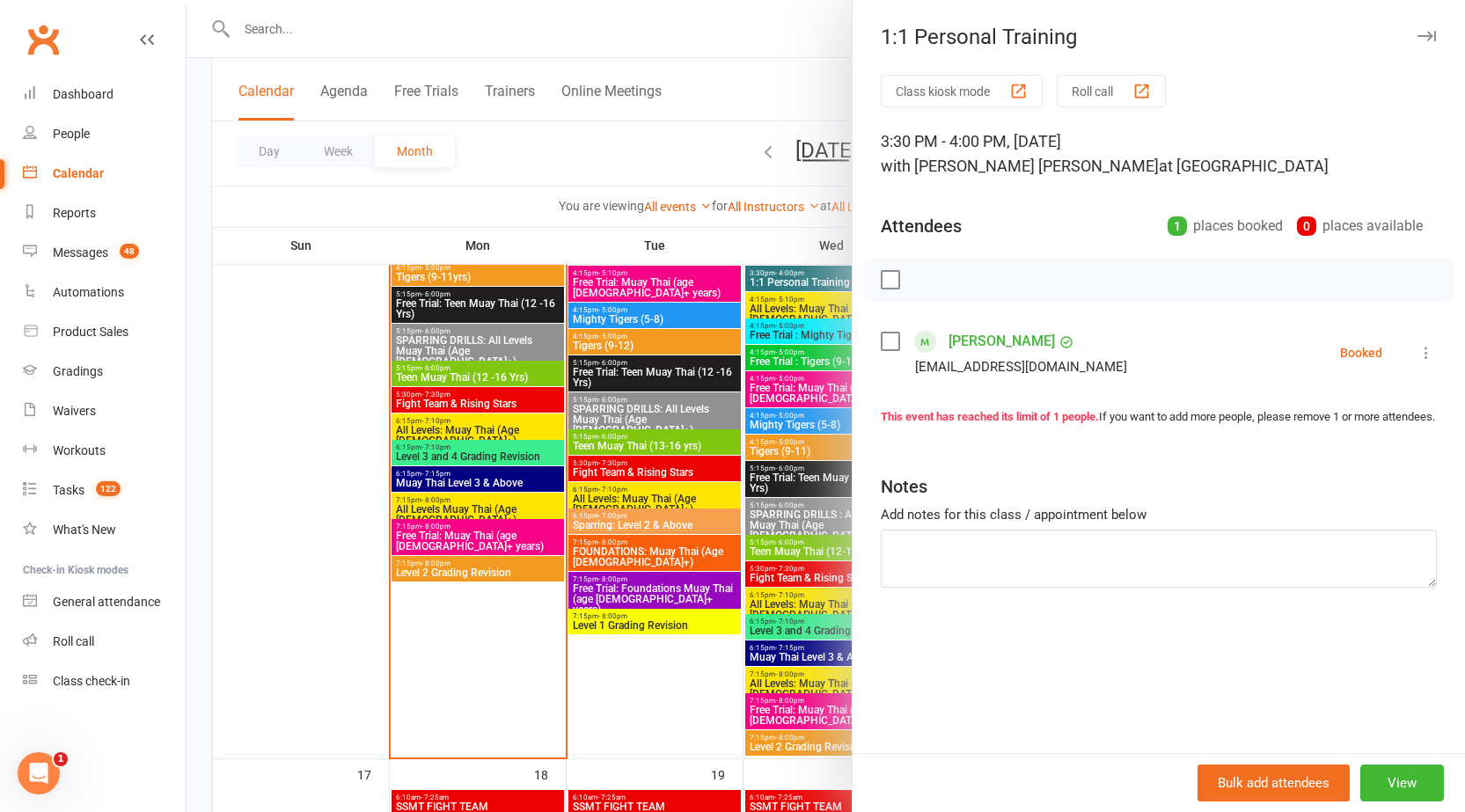
scroll to position [2551, 0]
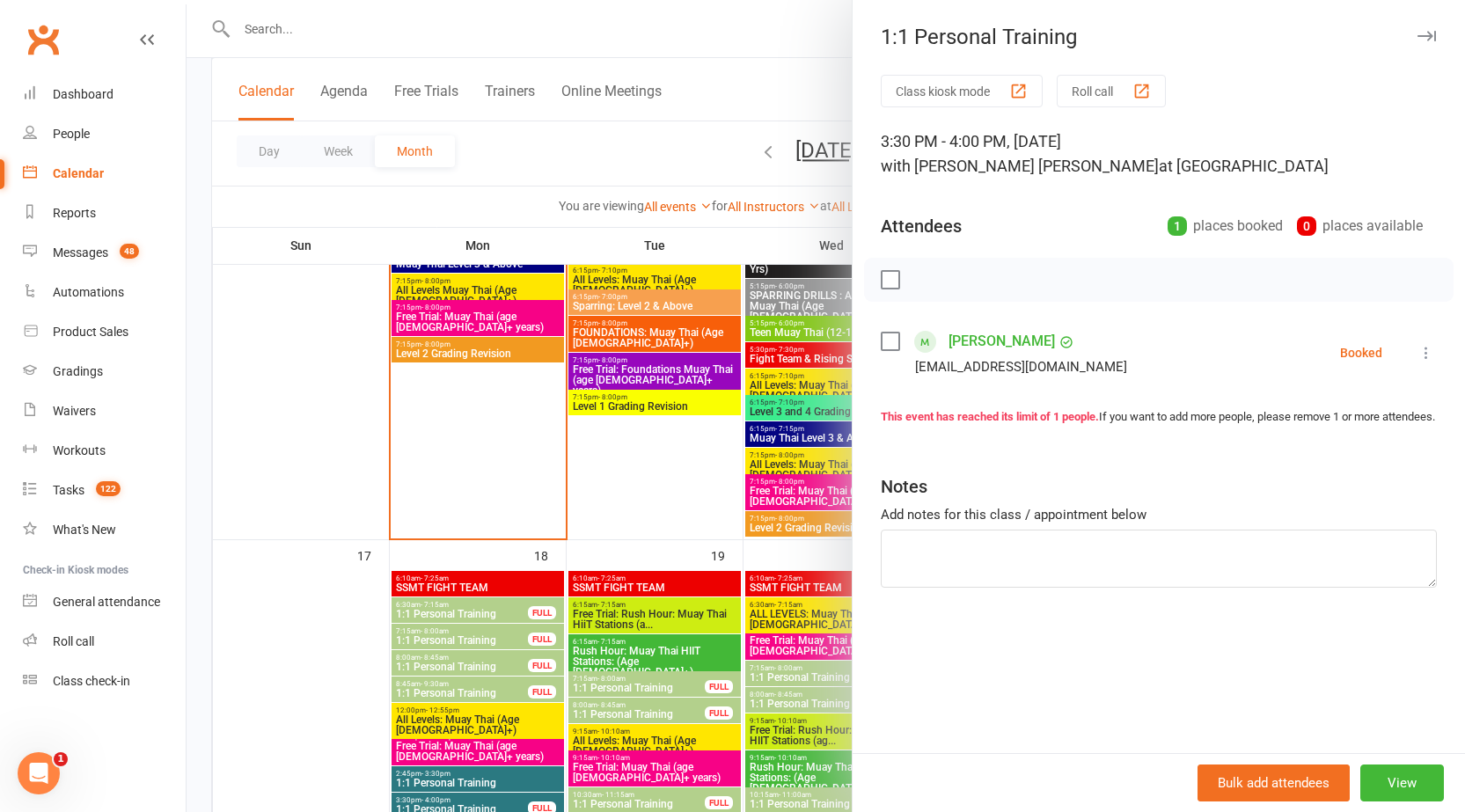
click at [346, 672] on div at bounding box center [825, 406] width 1279 height 812
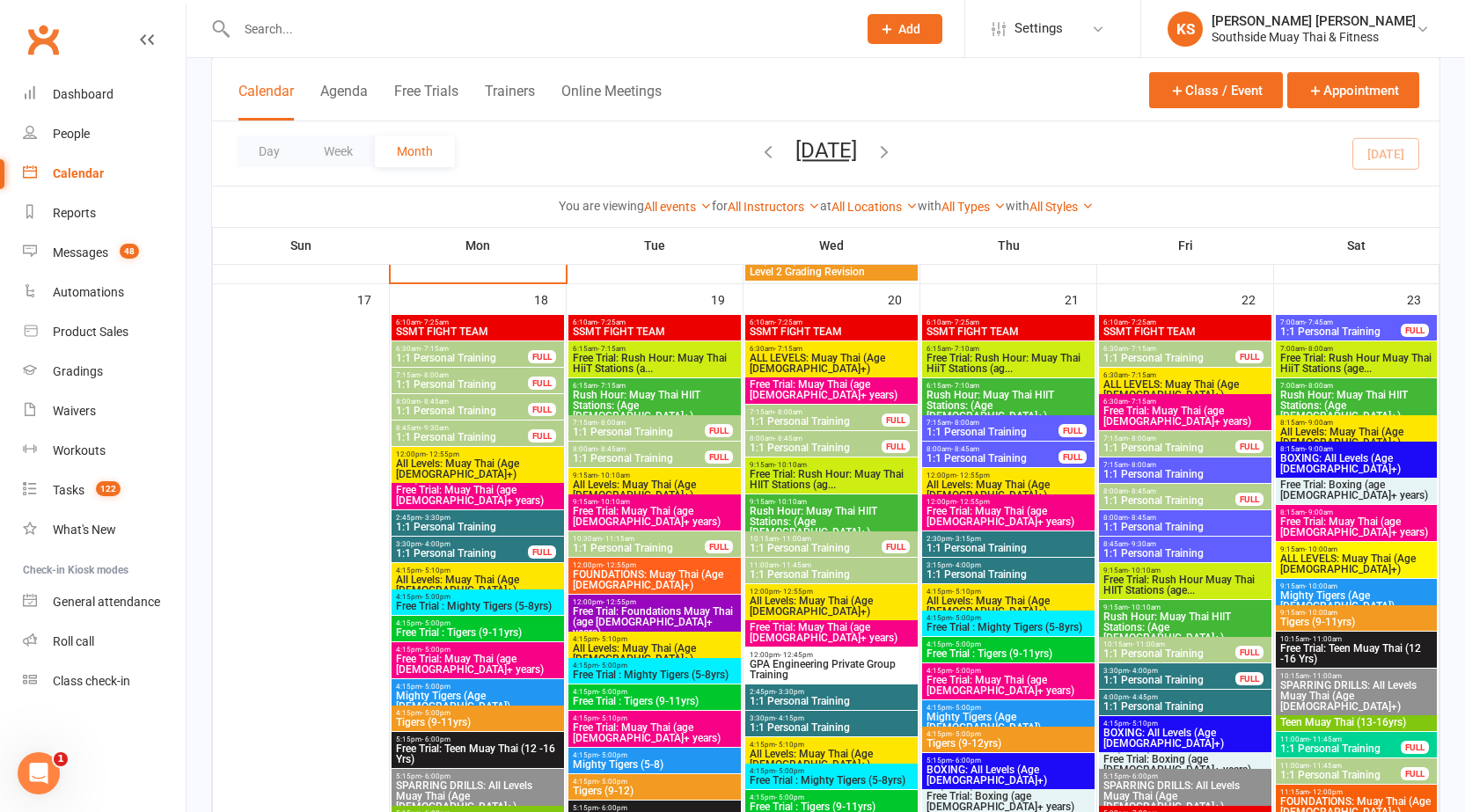
scroll to position [2815, 0]
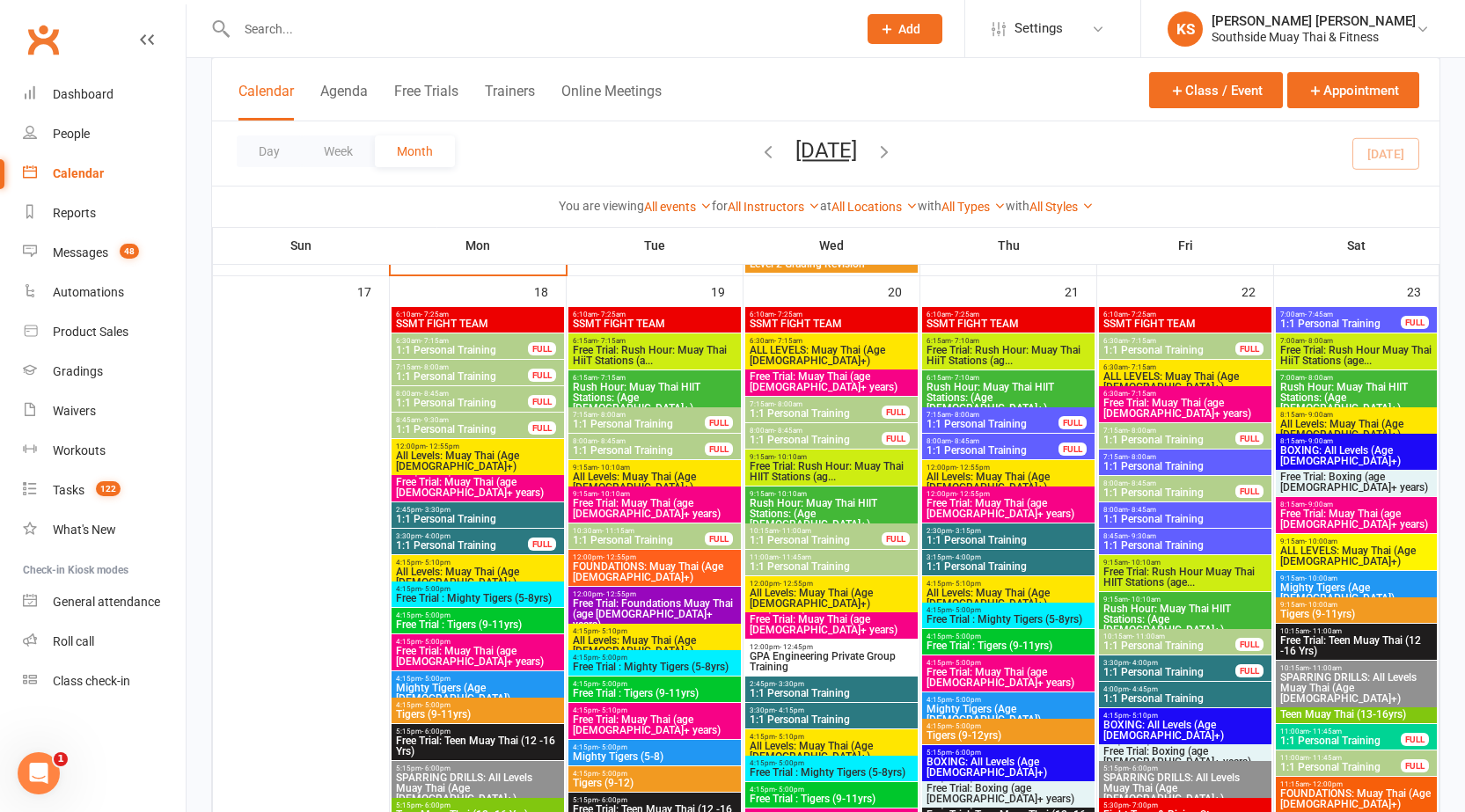
click at [467, 540] on span "1:1 Personal Training" at bounding box center [462, 545] width 134 height 10
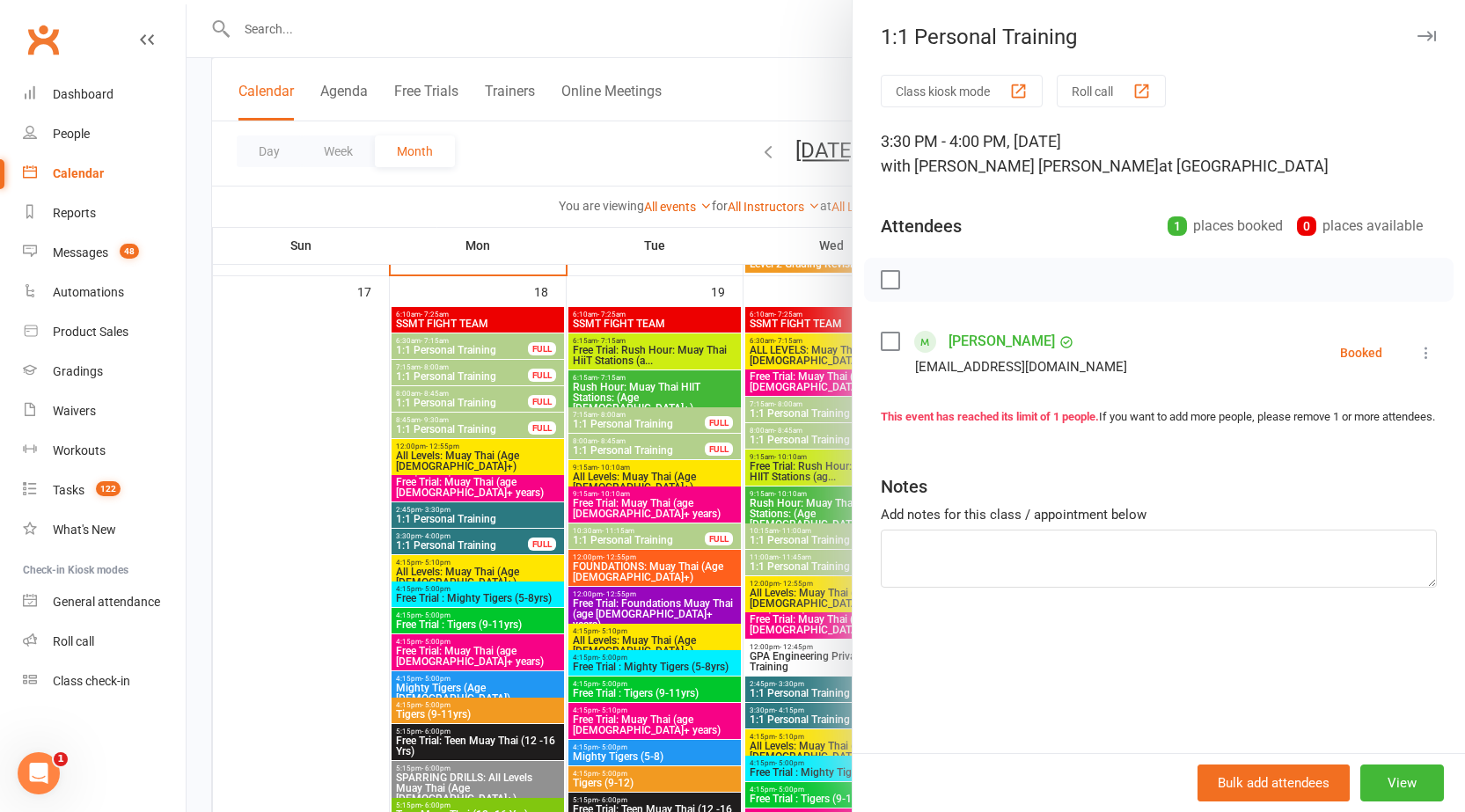
click at [359, 561] on div at bounding box center [825, 406] width 1279 height 812
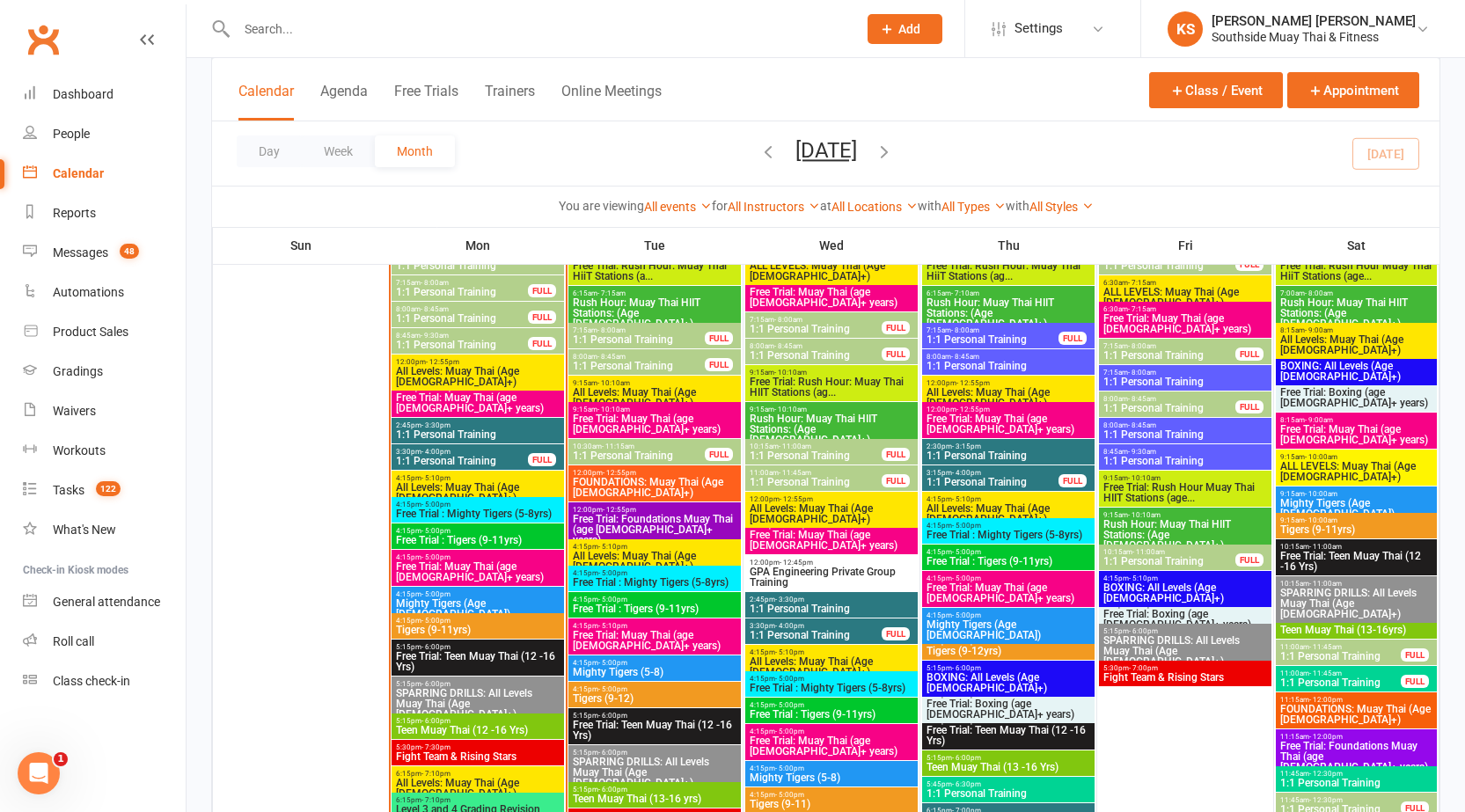
scroll to position [2023, 0]
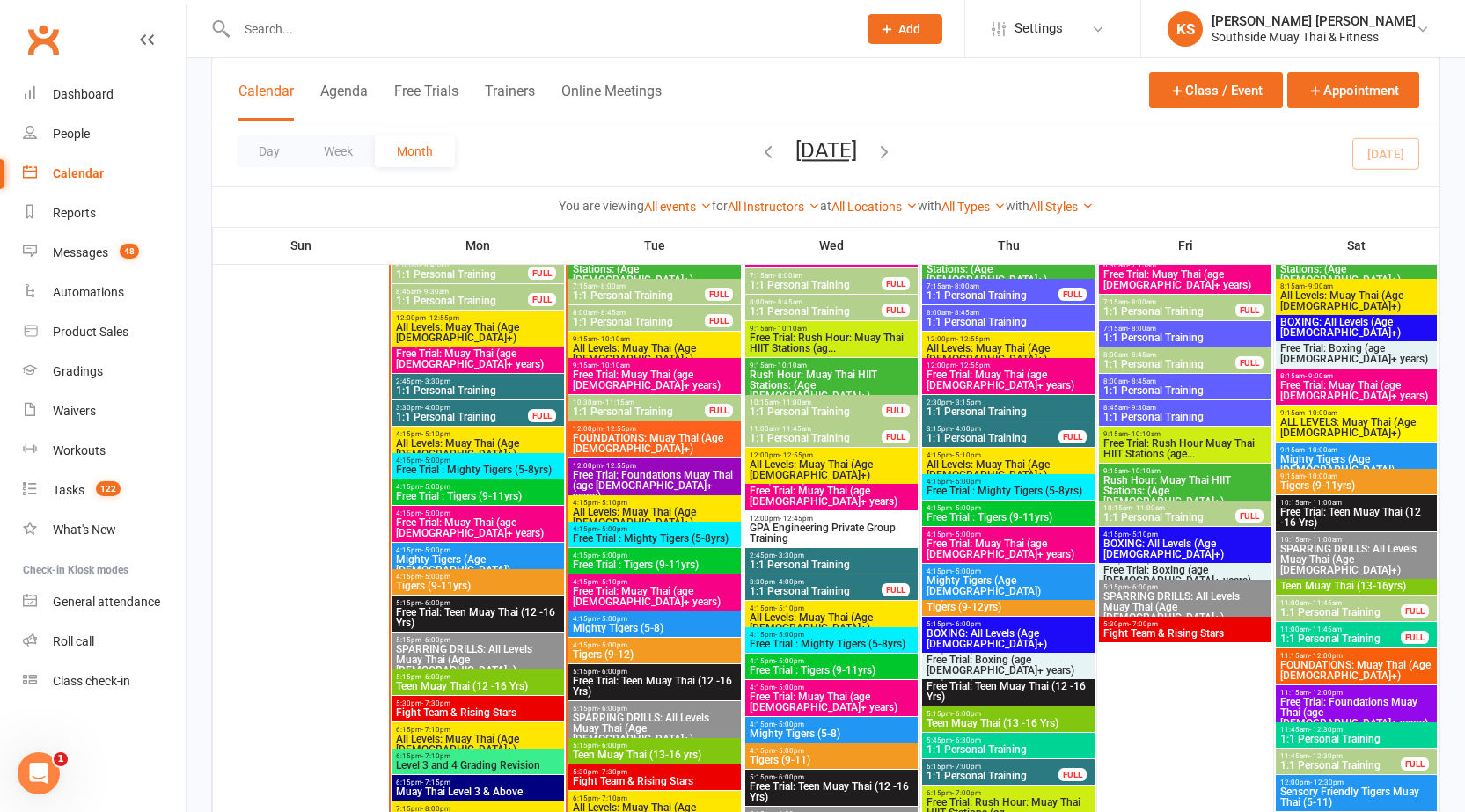
click at [625, 625] on span "Mighty Tigers (5-8)" at bounding box center [655, 628] width 166 height 10
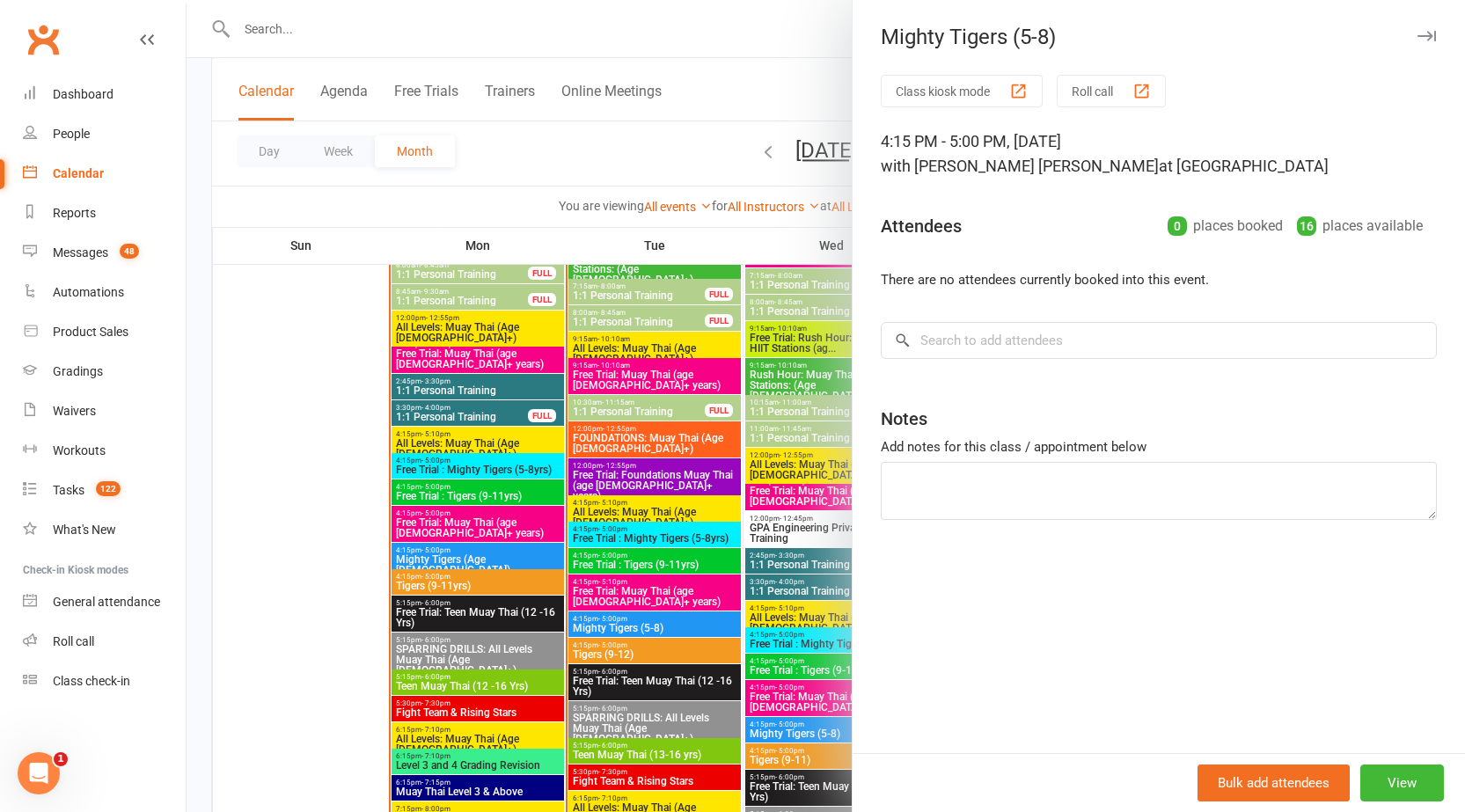
click at [625, 625] on div at bounding box center [825, 406] width 1279 height 812
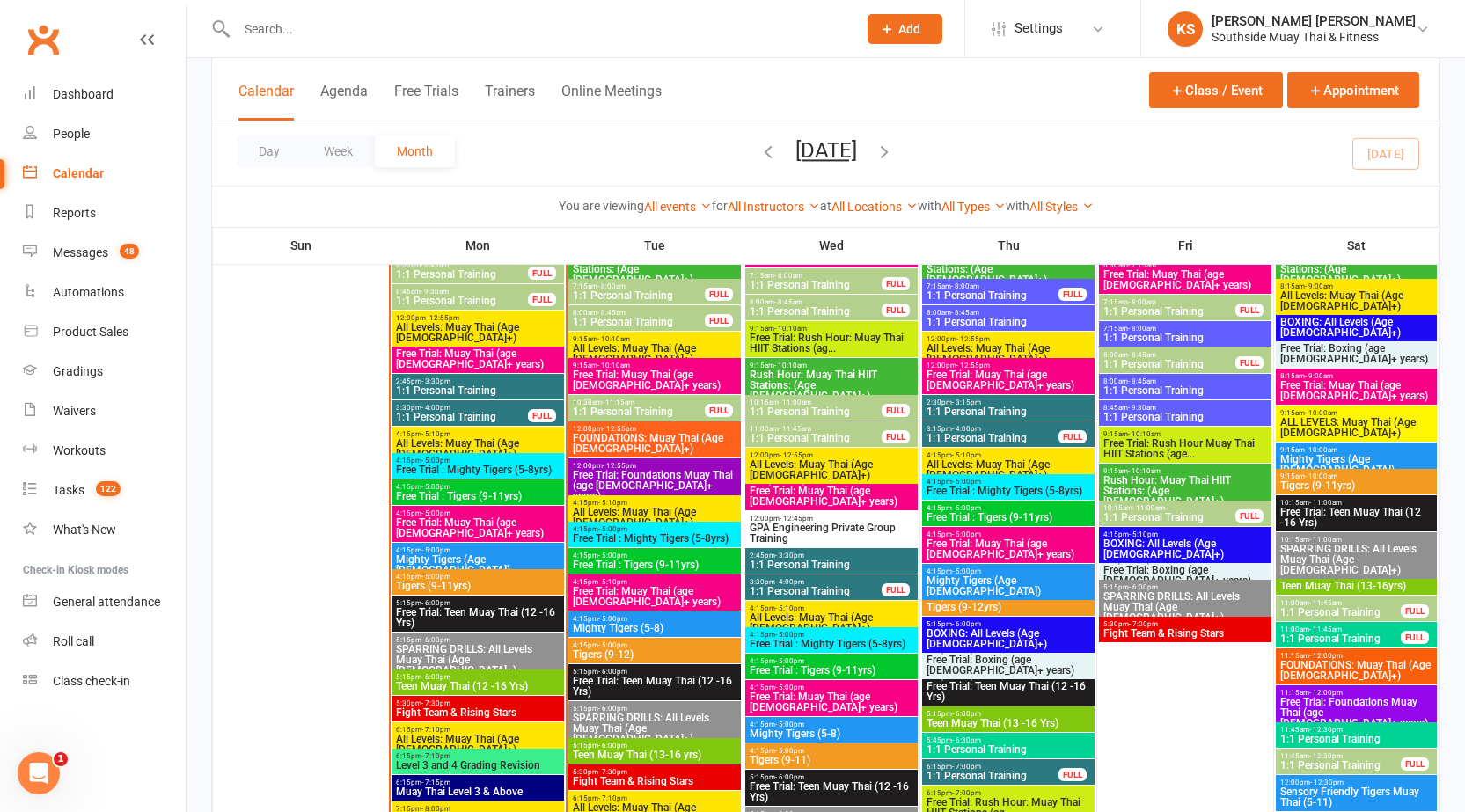
click at [627, 649] on span "Tigers (9-12)" at bounding box center [655, 654] width 166 height 10
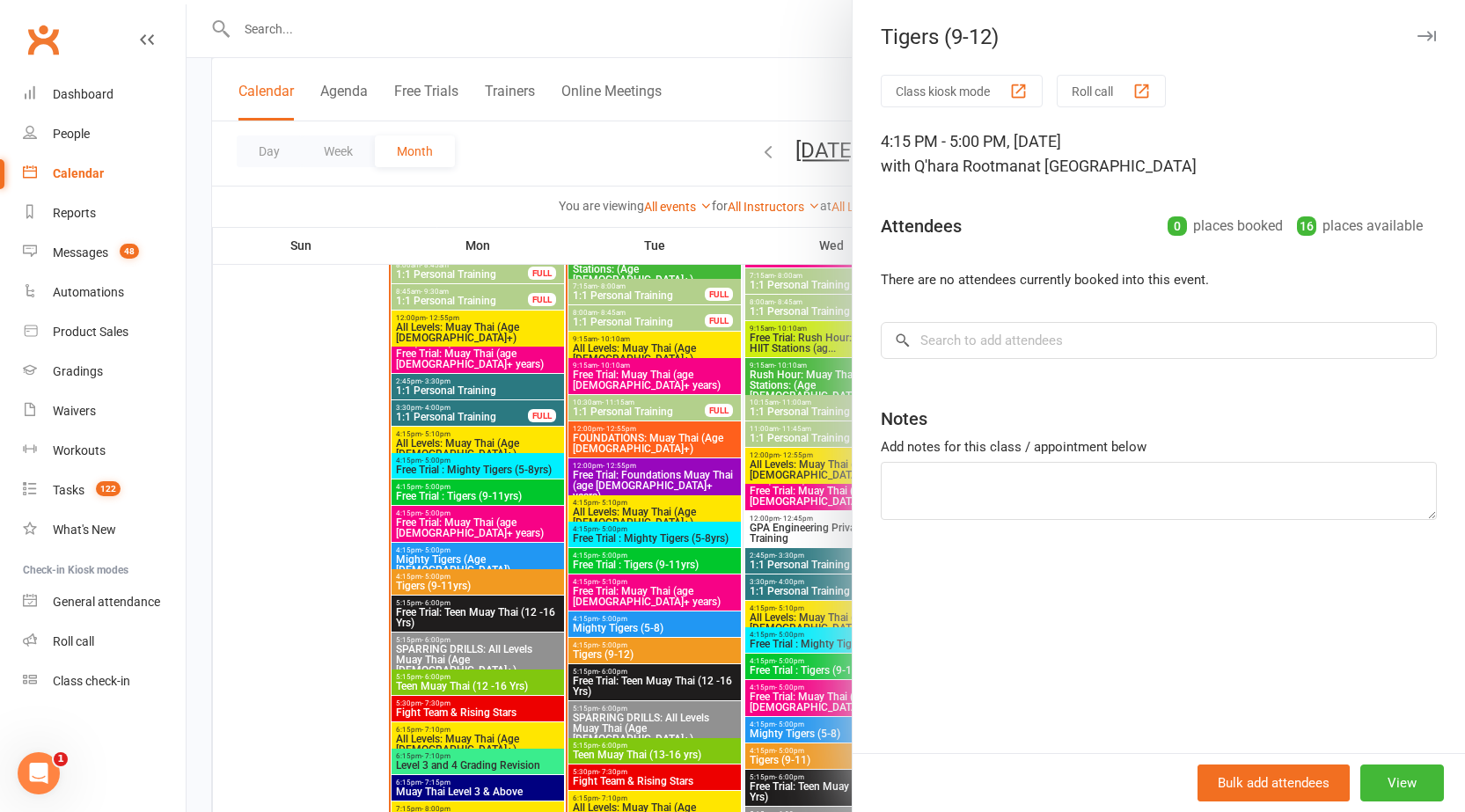
click at [627, 648] on div at bounding box center [825, 406] width 1279 height 812
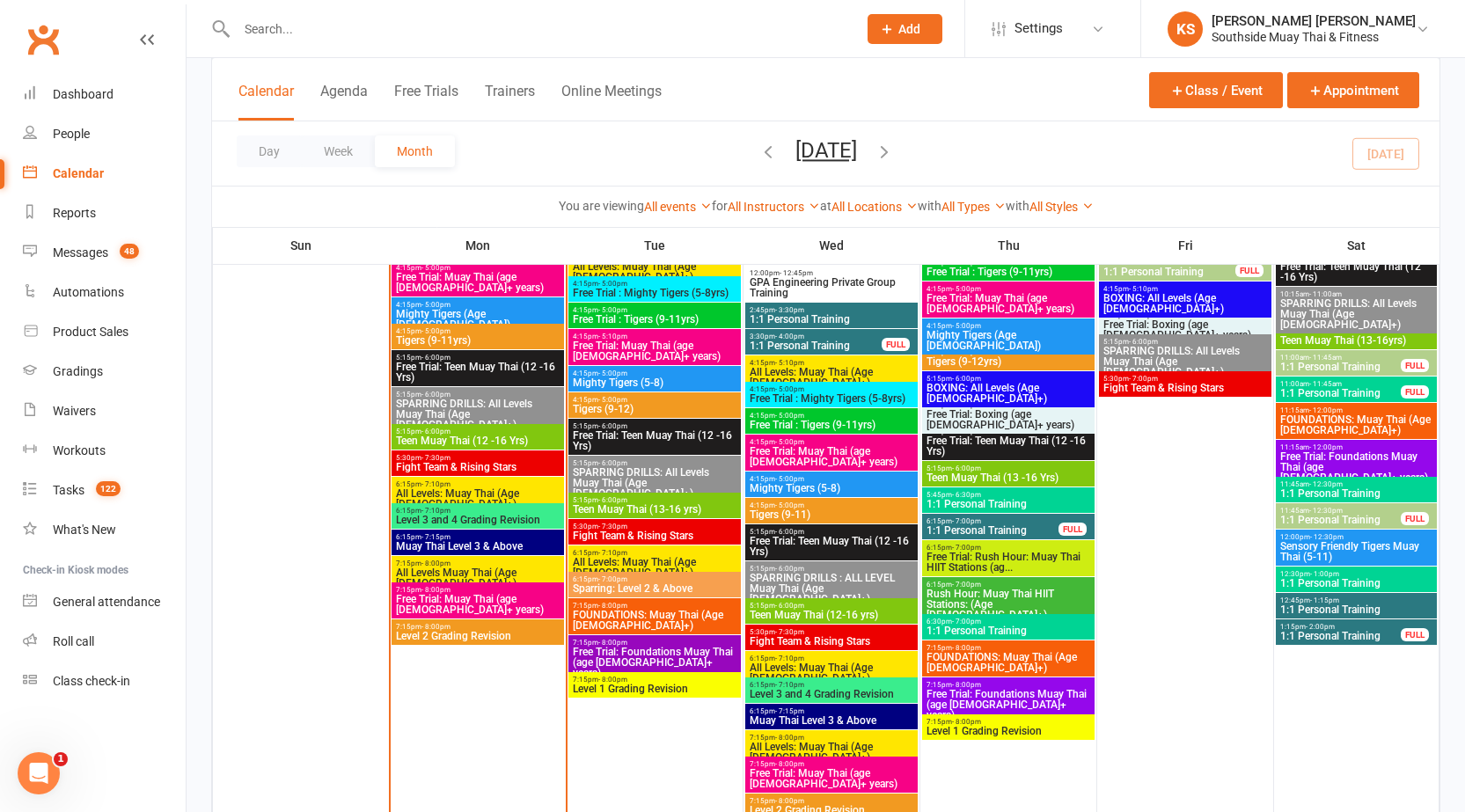
scroll to position [2375, 0]
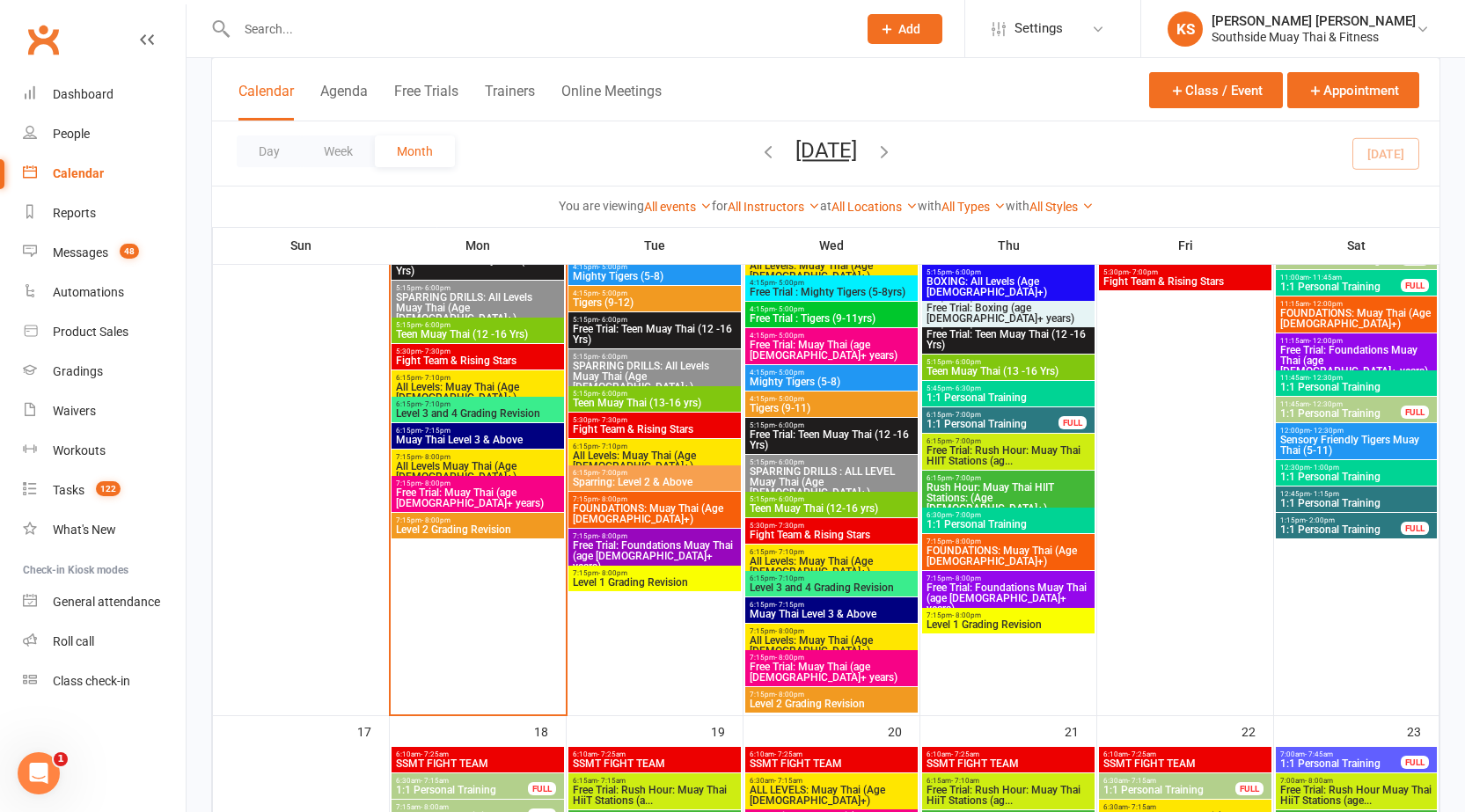
click at [1004, 615] on span "7:15pm - 8:00pm" at bounding box center [1009, 616] width 166 height 8
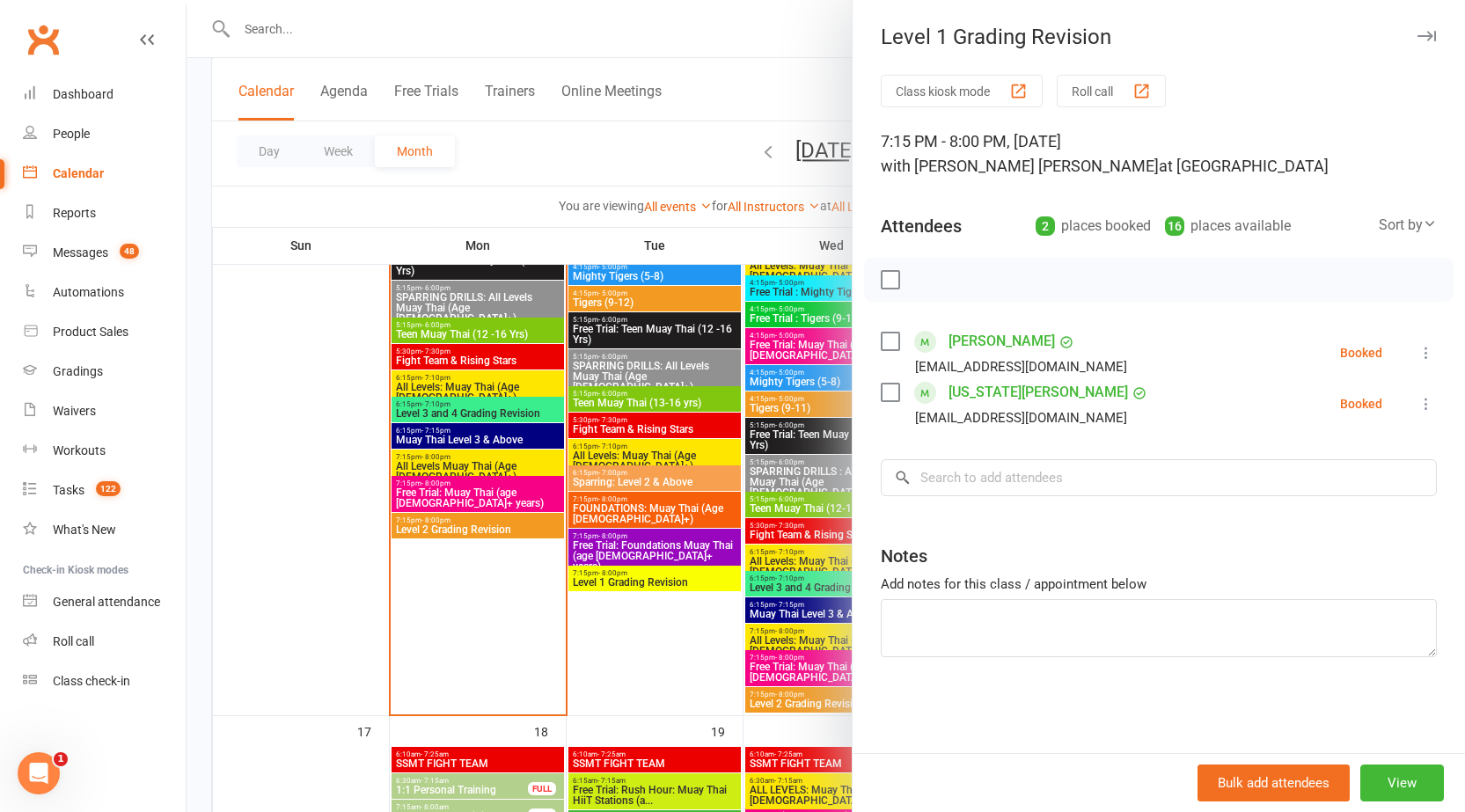
click at [589, 660] on div at bounding box center [825, 406] width 1279 height 812
